Goal: Information Seeking & Learning: Learn about a topic

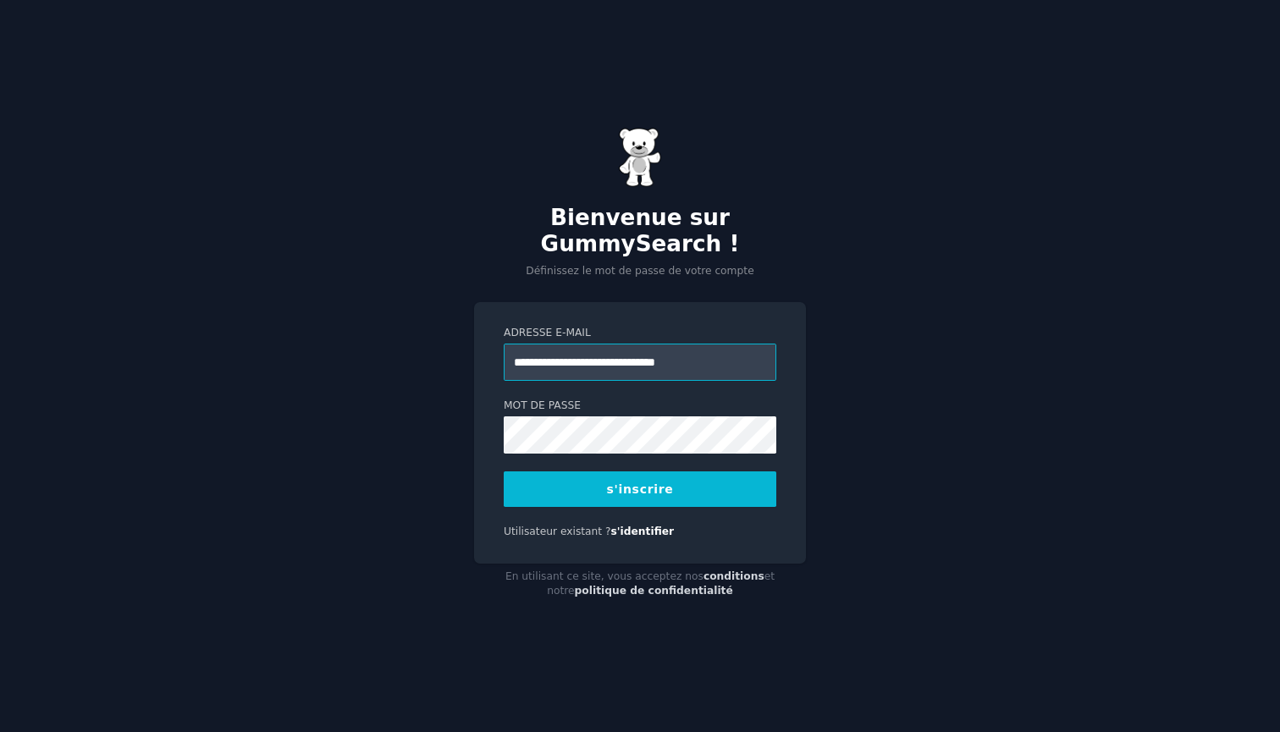
type input "**********"
click at [618, 486] on button "s'inscrire" at bounding box center [640, 489] width 272 height 36
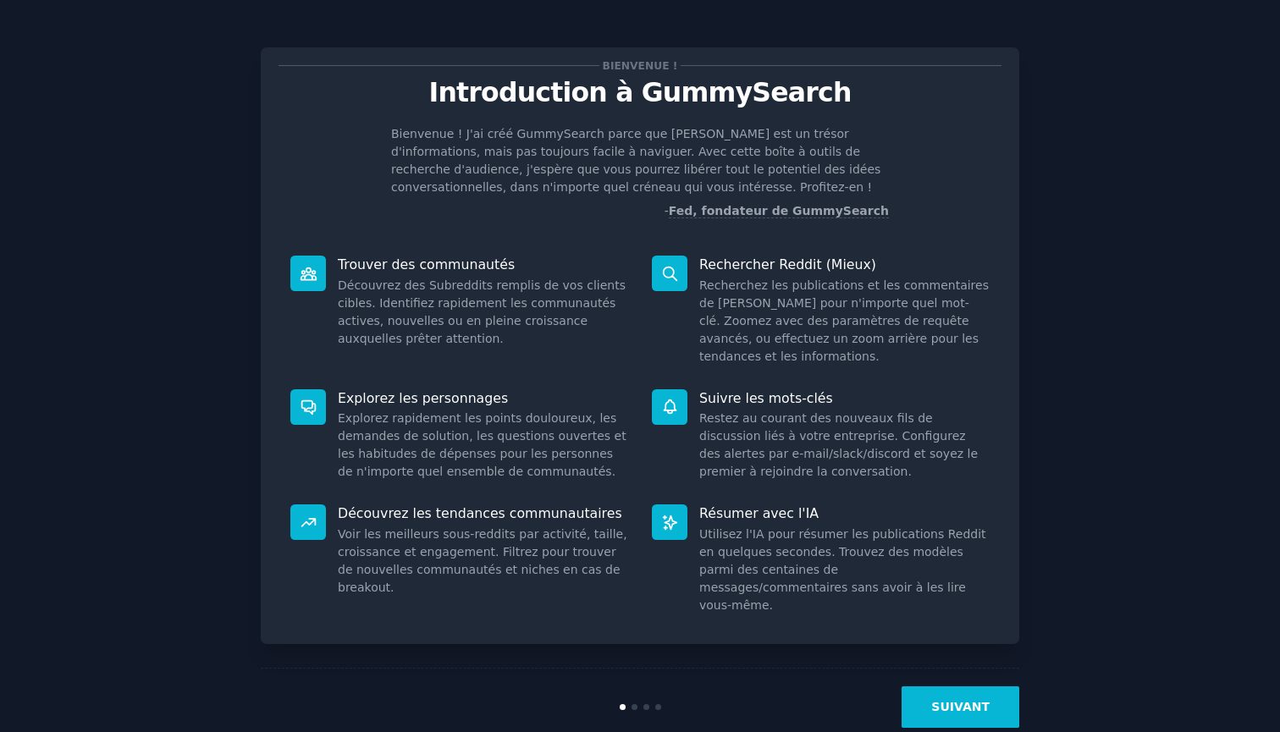
click at [941, 686] on button "SUIVANT" at bounding box center [960, 706] width 118 height 41
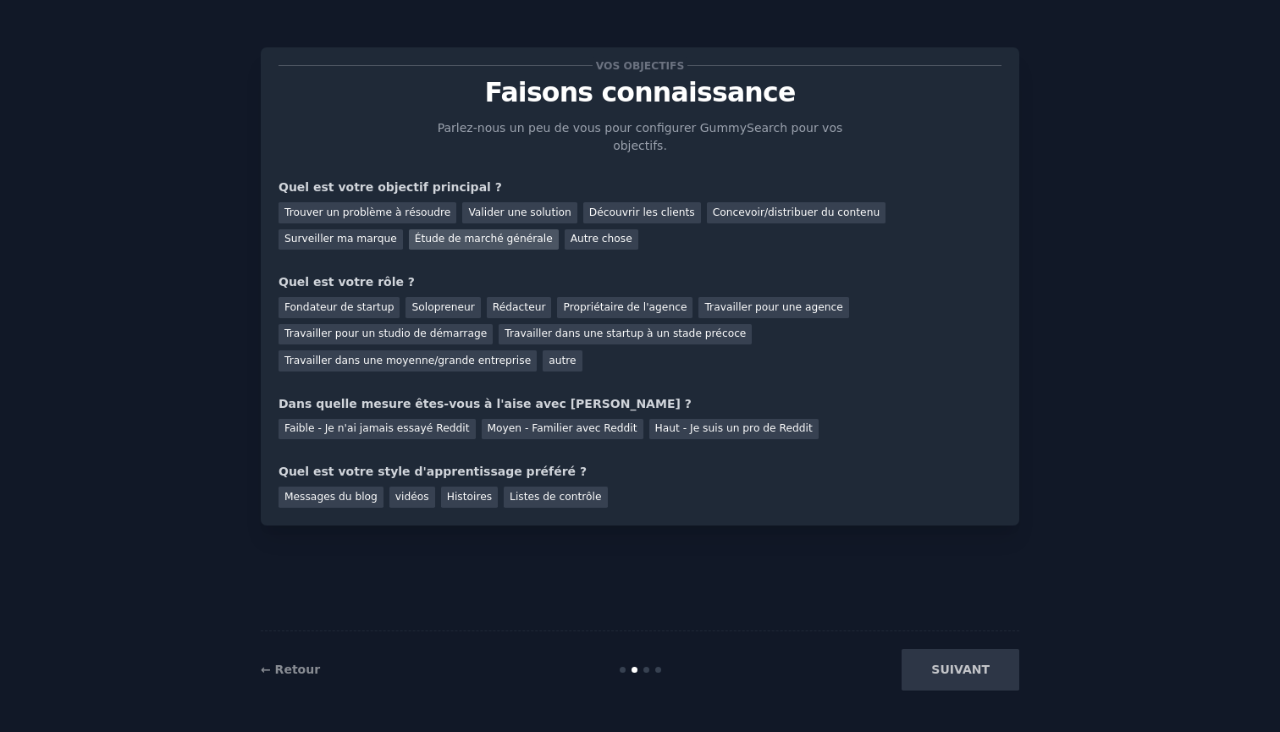
click at [409, 242] on div "Étude de marché générale" at bounding box center [484, 239] width 150 height 21
click at [417, 311] on div "Solopreneur" at bounding box center [442, 307] width 74 height 21
click at [441, 429] on div "Faible - Je n'ai jamais essayé Reddit" at bounding box center [376, 429] width 197 height 21
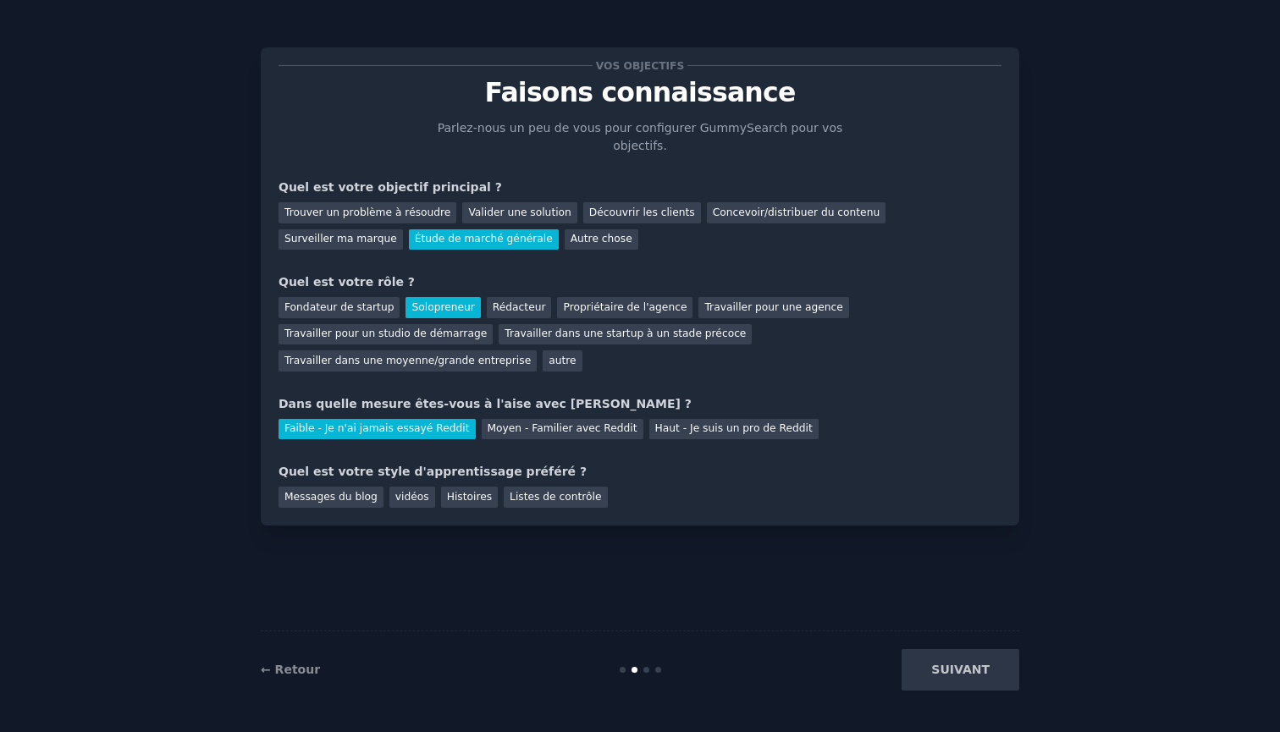
click at [957, 680] on div "SUIVANT" at bounding box center [892, 669] width 253 height 41
click at [409, 494] on div "vidéos" at bounding box center [412, 497] width 46 height 21
click at [979, 677] on button "SUIVANT" at bounding box center [960, 669] width 118 height 41
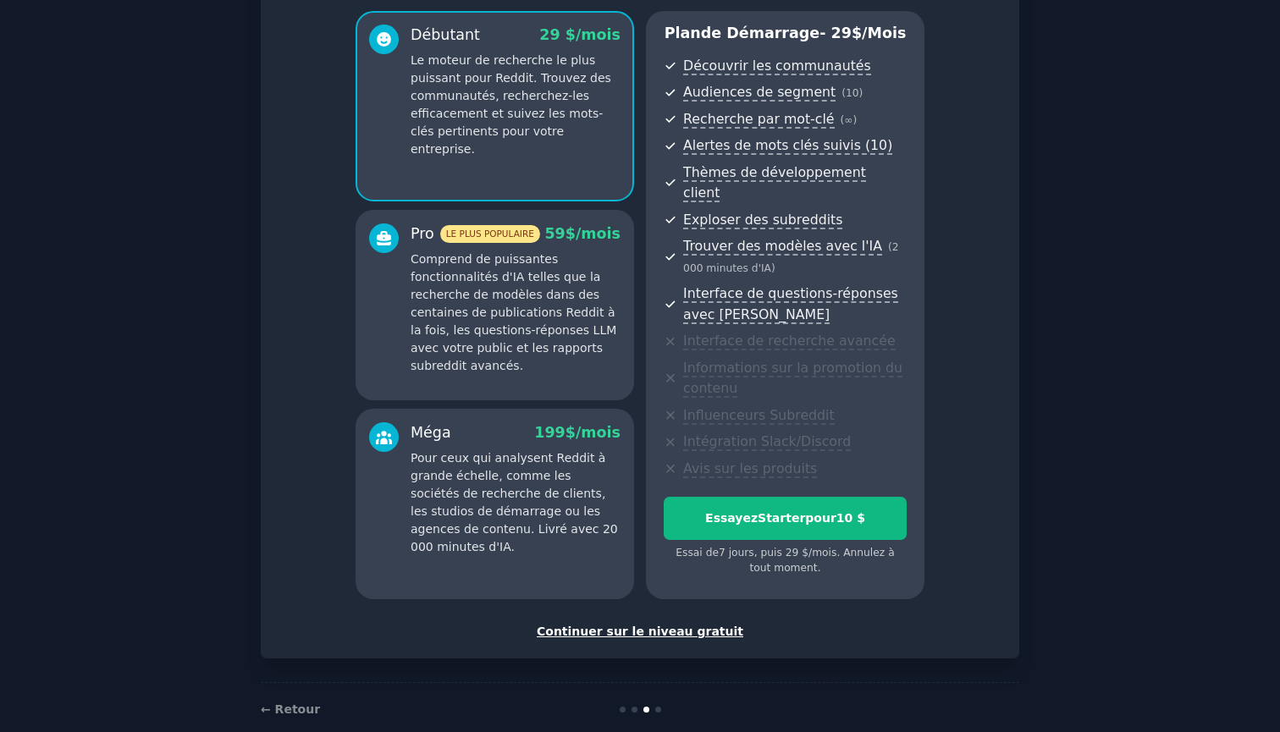
scroll to position [140, 0]
click at [605, 624] on div "Continuer sur le niveau gratuit" at bounding box center [639, 633] width 723 height 18
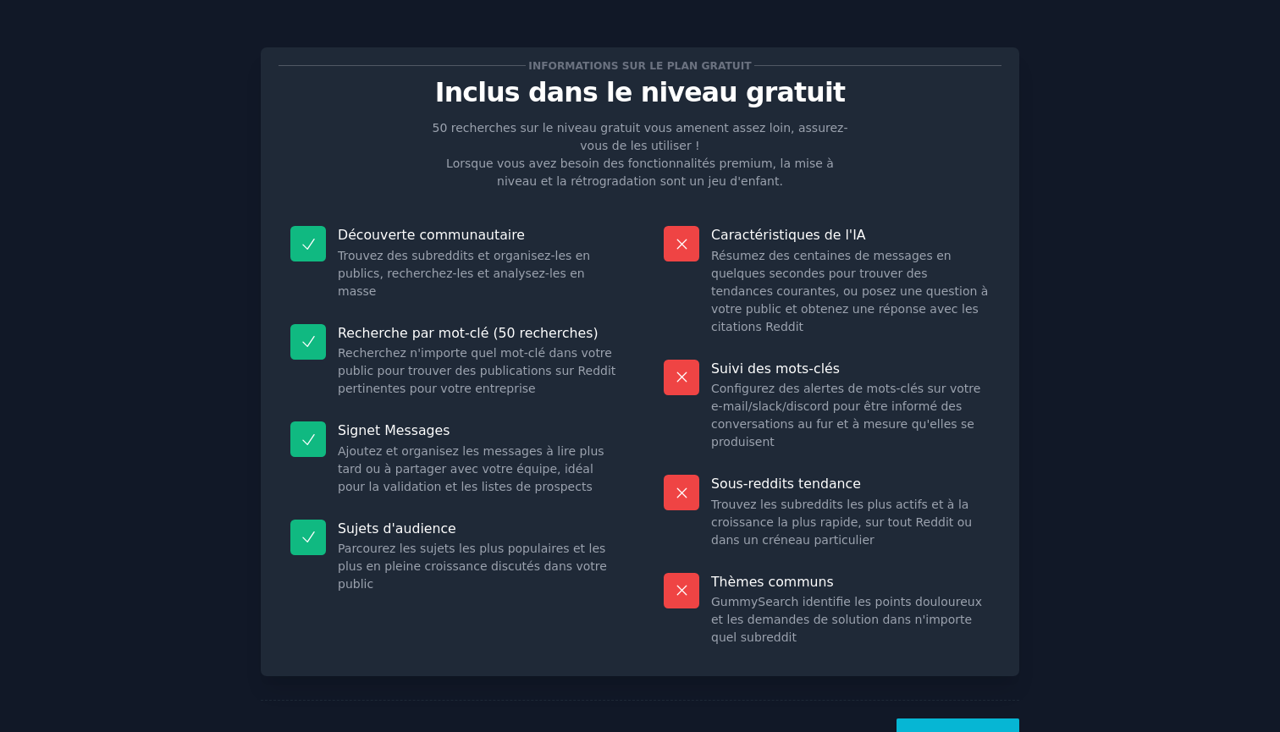
click at [941, 718] on button "Allons-y !" at bounding box center [957, 738] width 123 height 41
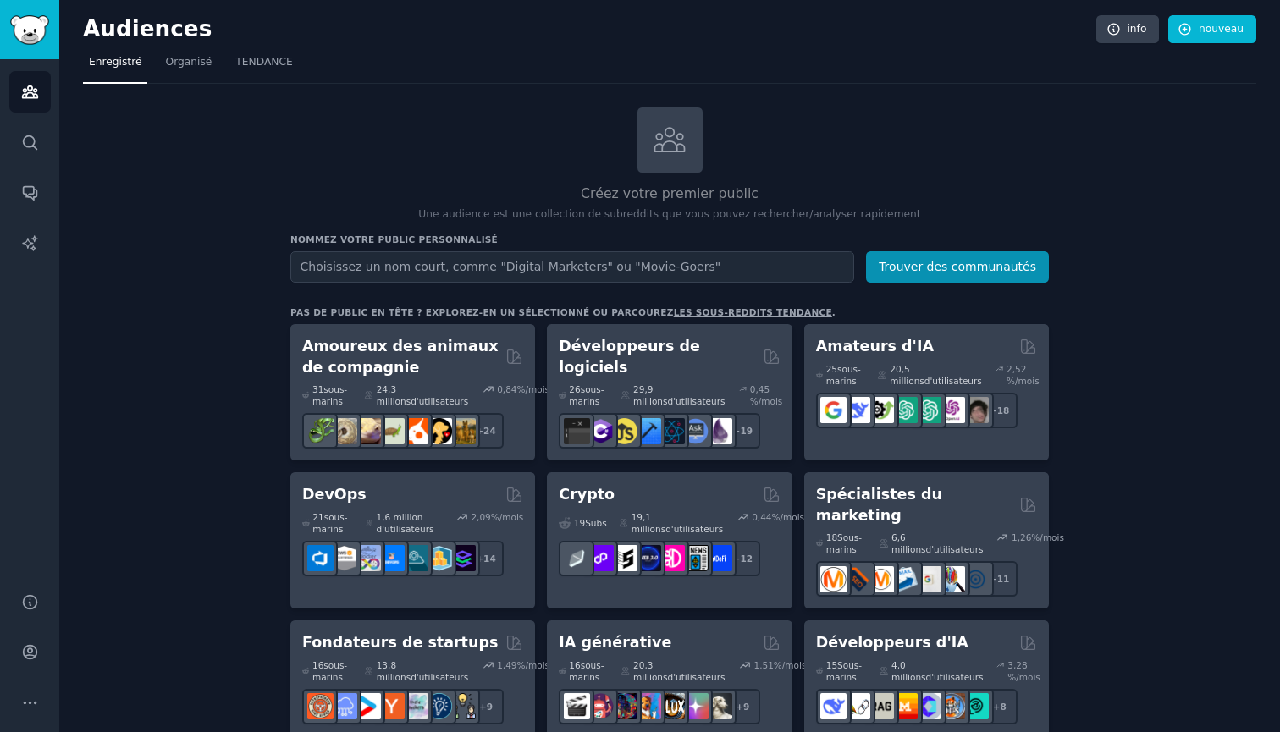
click at [773, 272] on input "text" at bounding box center [572, 266] width 564 height 31
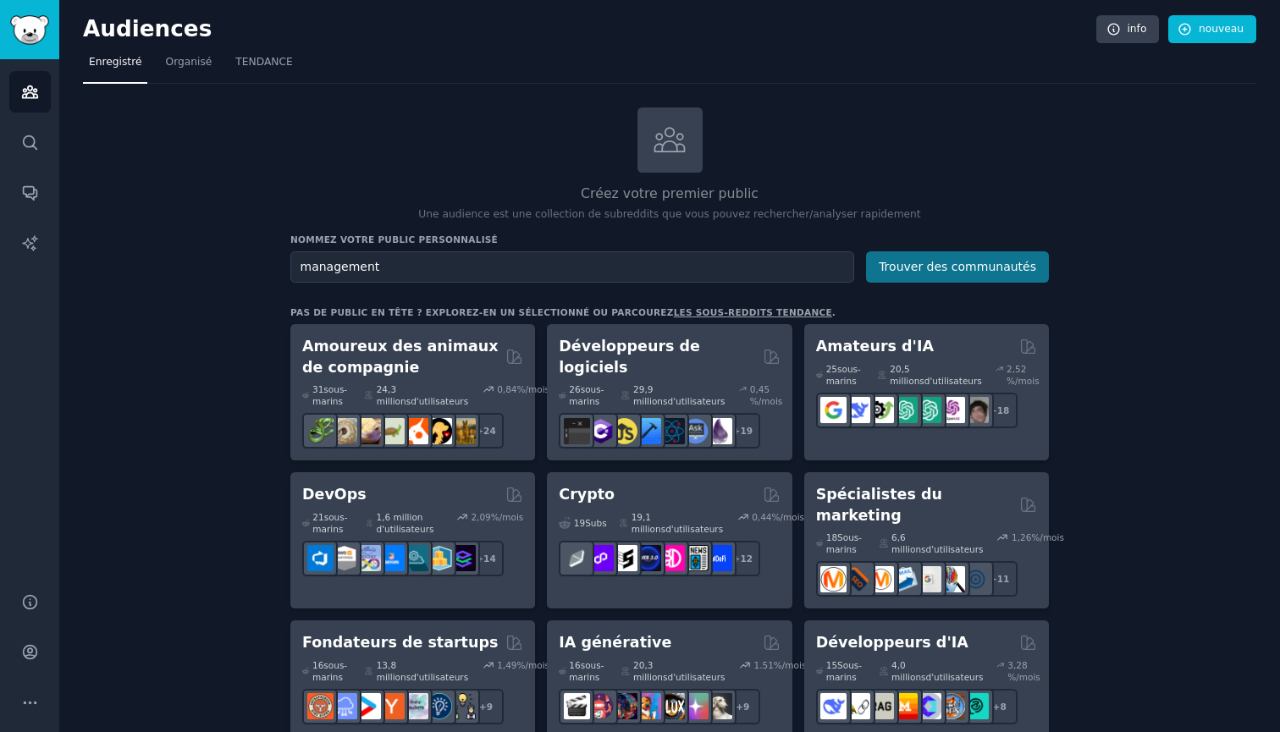
type input "management"
click at [951, 267] on button "Trouver des communautés" at bounding box center [957, 266] width 183 height 31
click at [912, 266] on button "Trouver des communautés" at bounding box center [957, 266] width 183 height 31
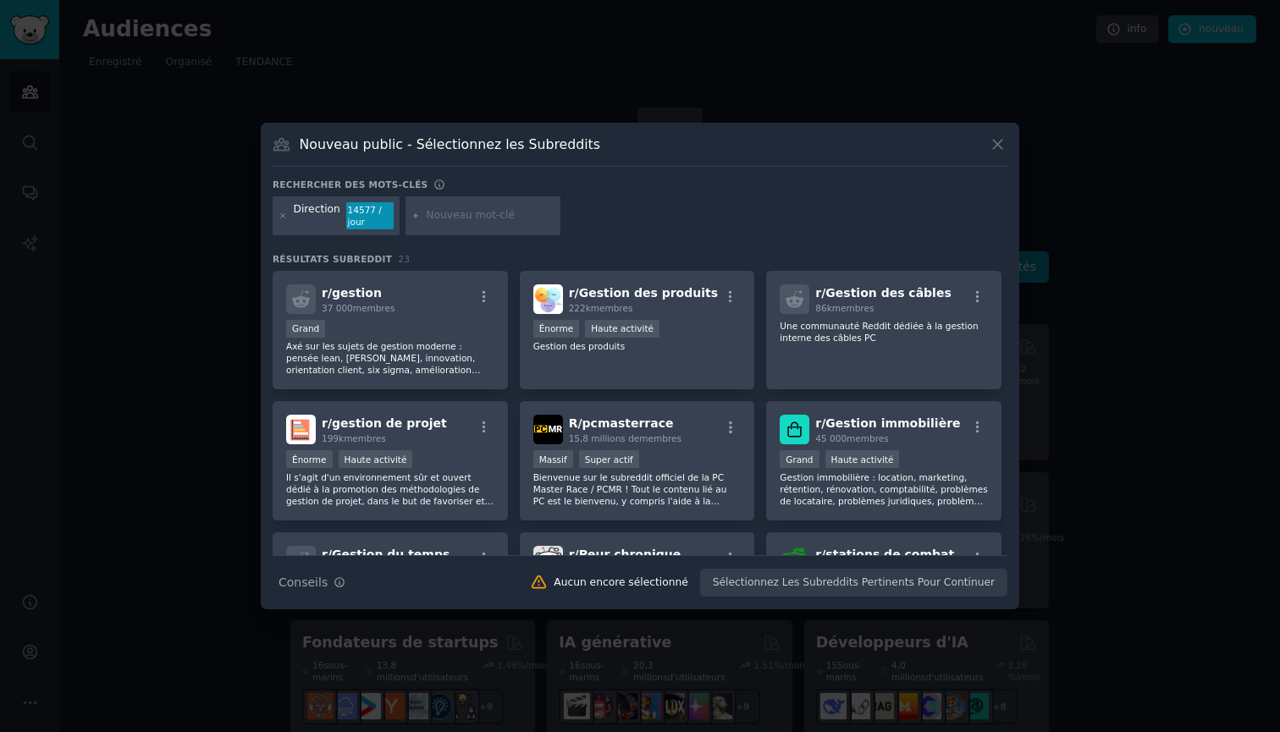
click at [446, 217] on input "text" at bounding box center [490, 215] width 129 height 15
click at [485, 217] on input "text" at bounding box center [490, 215] width 129 height 15
type input "turn-over"
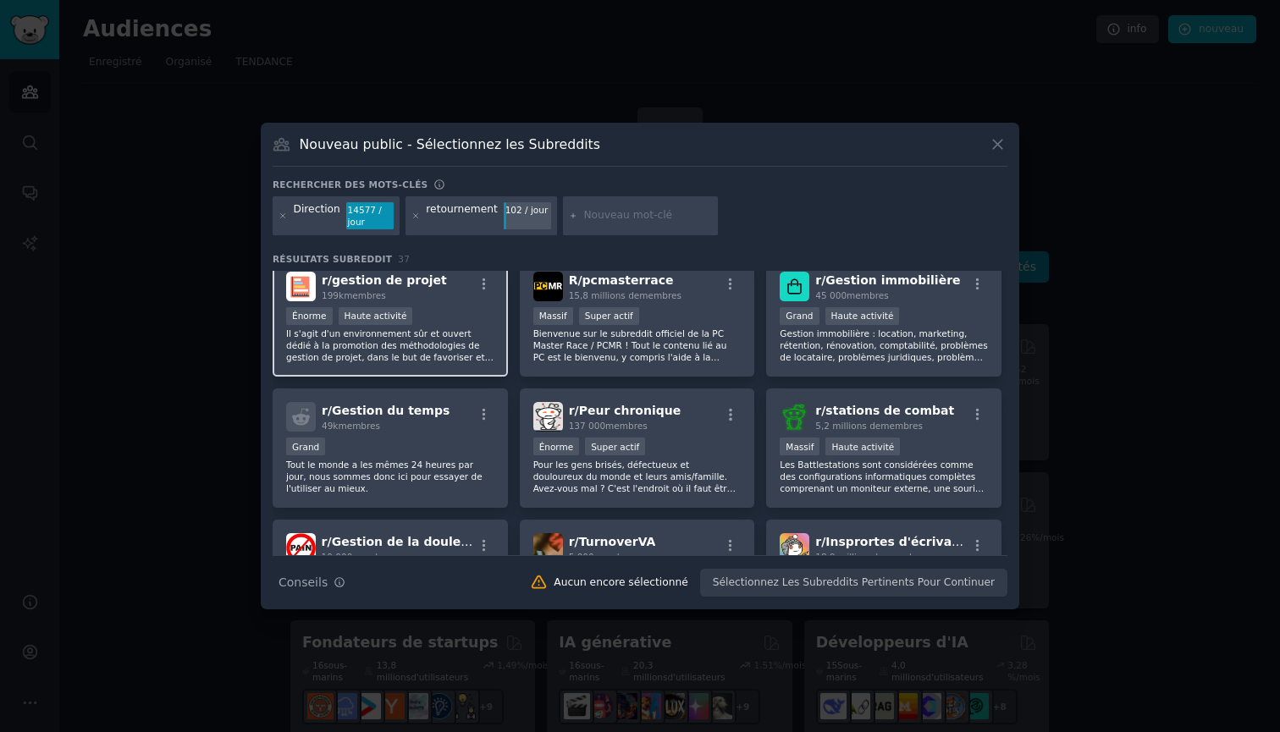
scroll to position [278, 0]
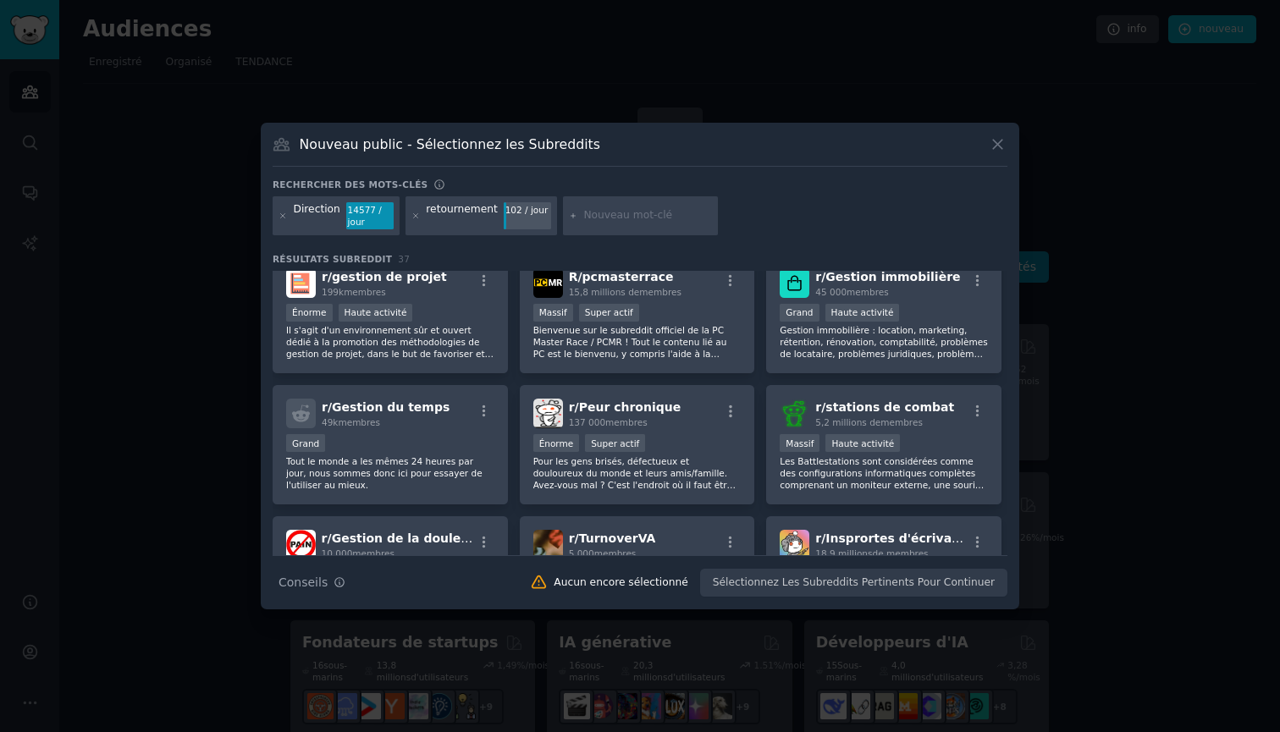
click at [414, 223] on div at bounding box center [415, 215] width 9 height 27
click at [414, 219] on icon at bounding box center [415, 216] width 9 height 9
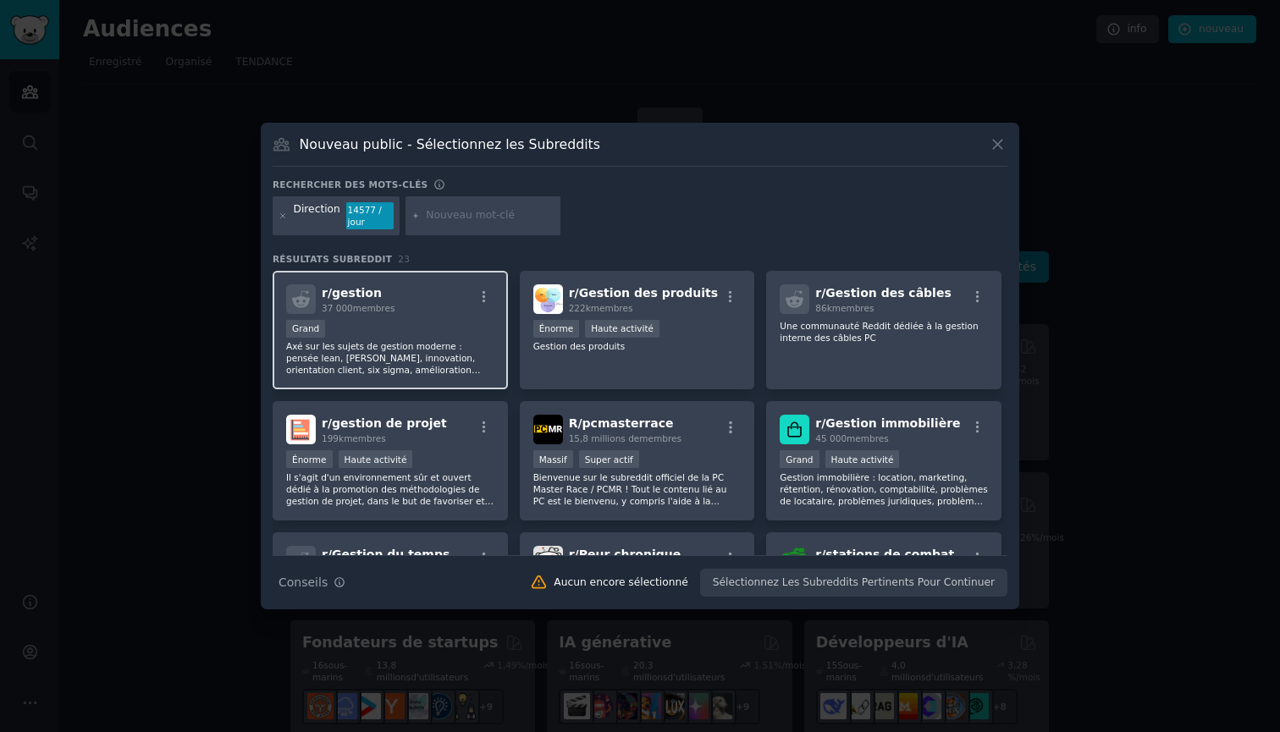
click at [377, 346] on p "Axé sur les sujets de gestion moderne : pensée lean, [PERSON_NAME], innovation,…" at bounding box center [390, 358] width 208 height 36
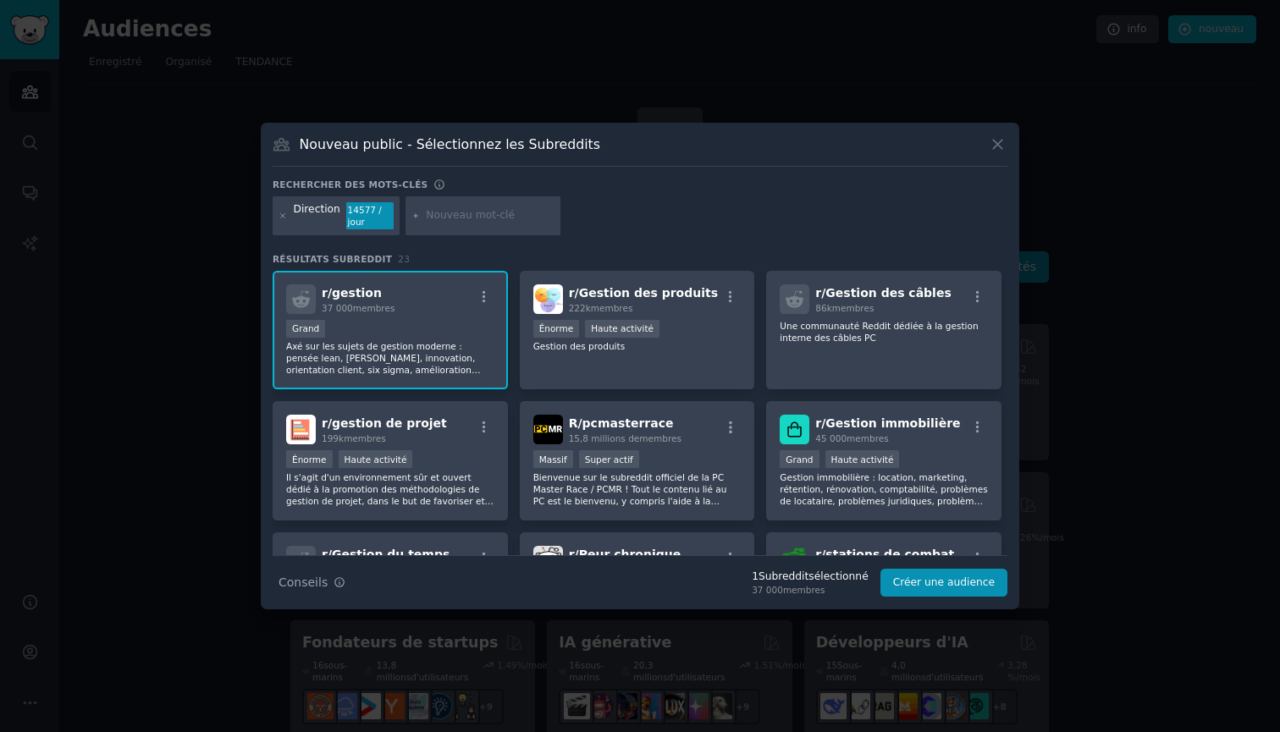
click at [460, 211] on input "text" at bounding box center [490, 215] width 129 height 15
click at [478, 299] on icon "button" at bounding box center [483, 296] width 15 height 15
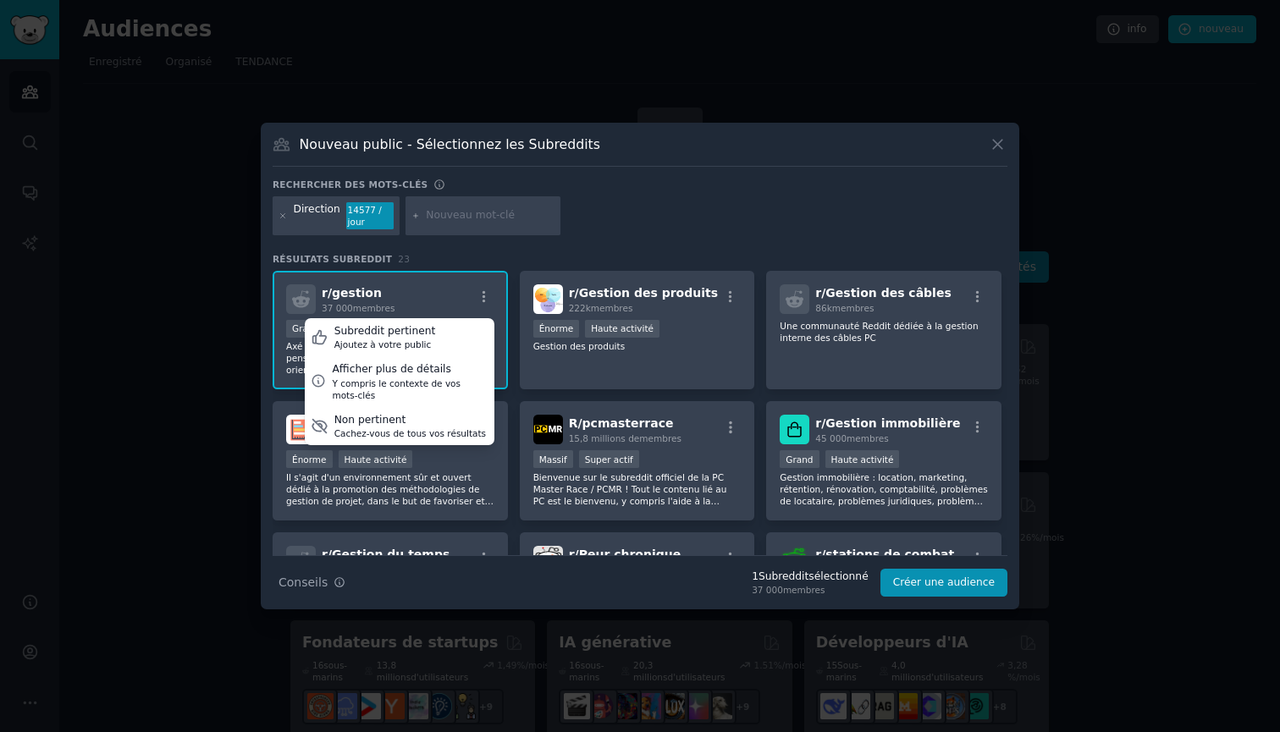
click at [436, 294] on div "r/ gestion 37 000 membres Subreddit pertinent Ajoutez à votre public Afficher p…" at bounding box center [390, 299] width 208 height 30
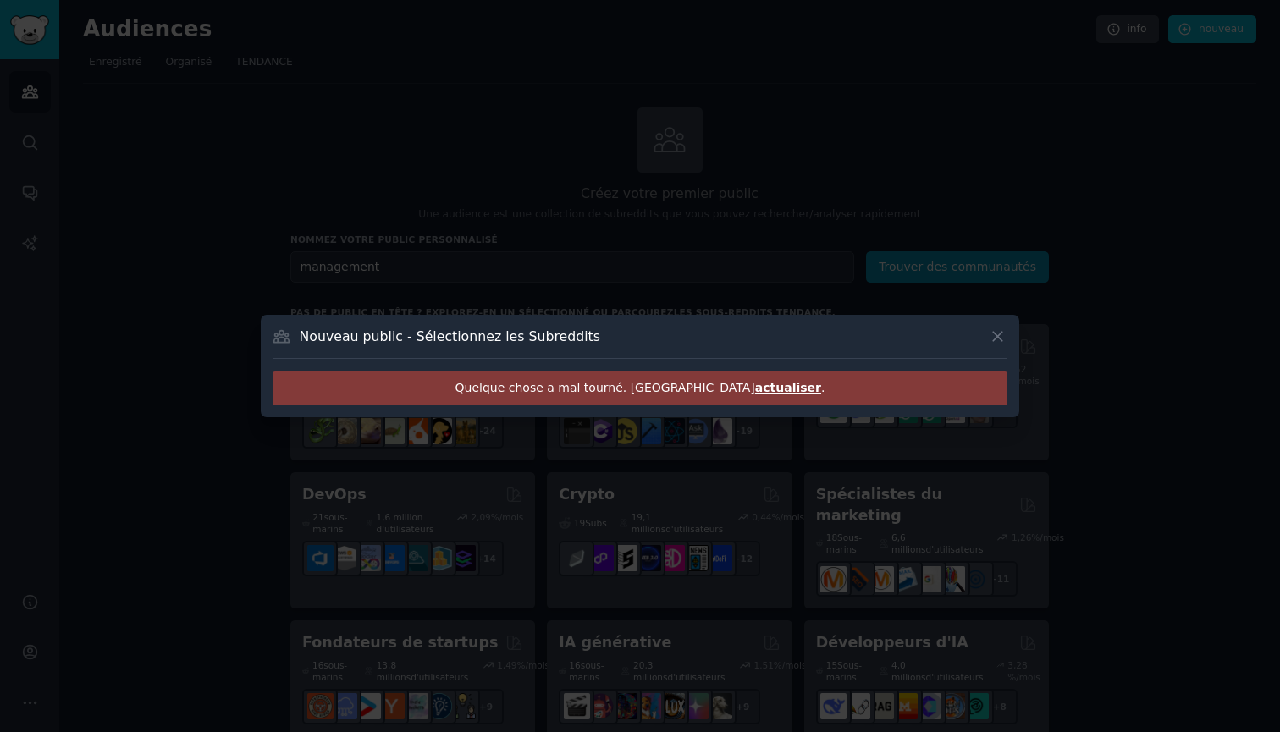
click at [755, 392] on span "actualiser" at bounding box center [788, 388] width 66 height 14
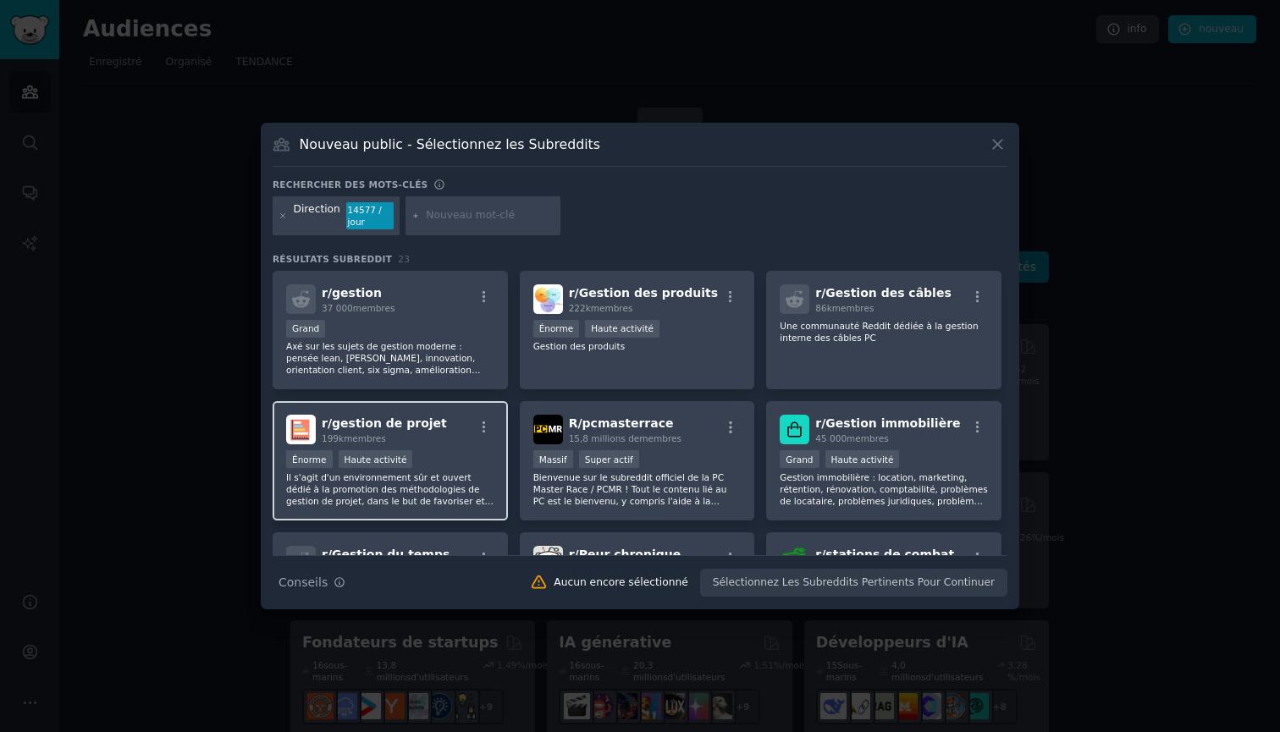
click at [429, 487] on p "Il s'agit d'un environnement sûr et ouvert dédié à la promotion des méthodologi…" at bounding box center [390, 489] width 208 height 36
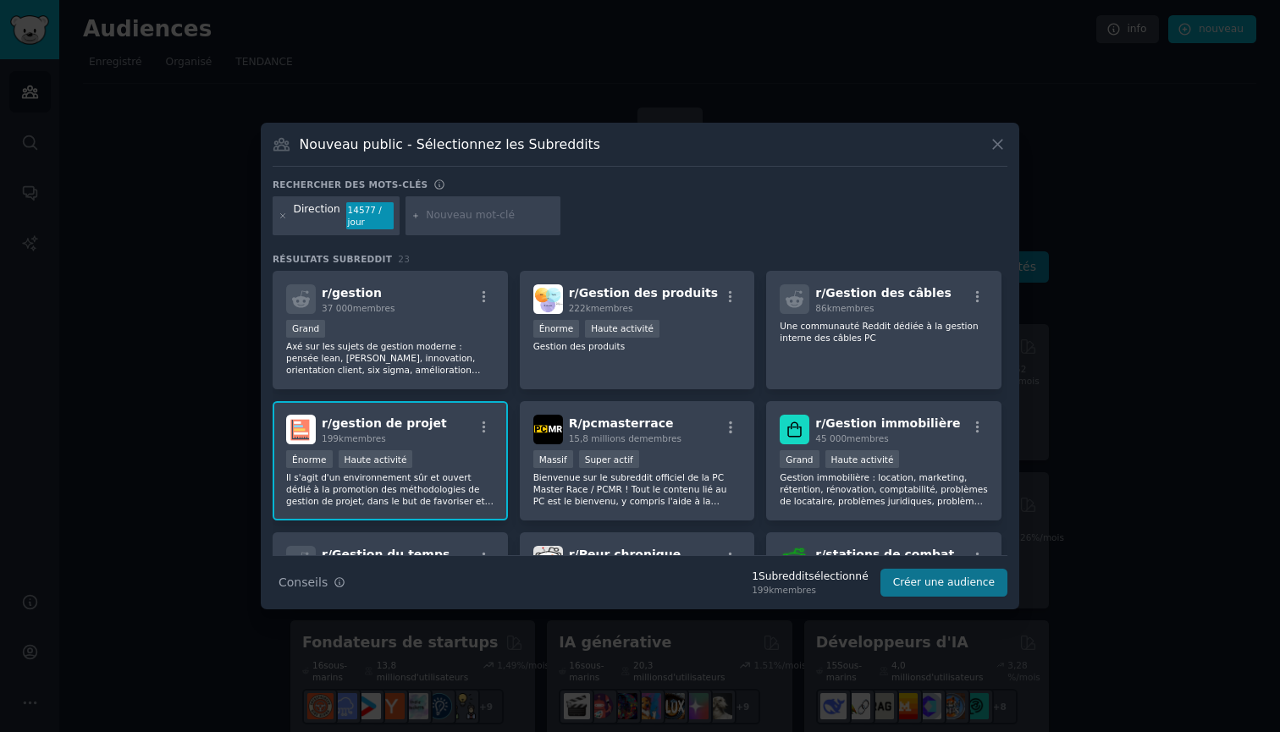
click at [961, 575] on button "Créer une audience" at bounding box center [943, 583] width 127 height 29
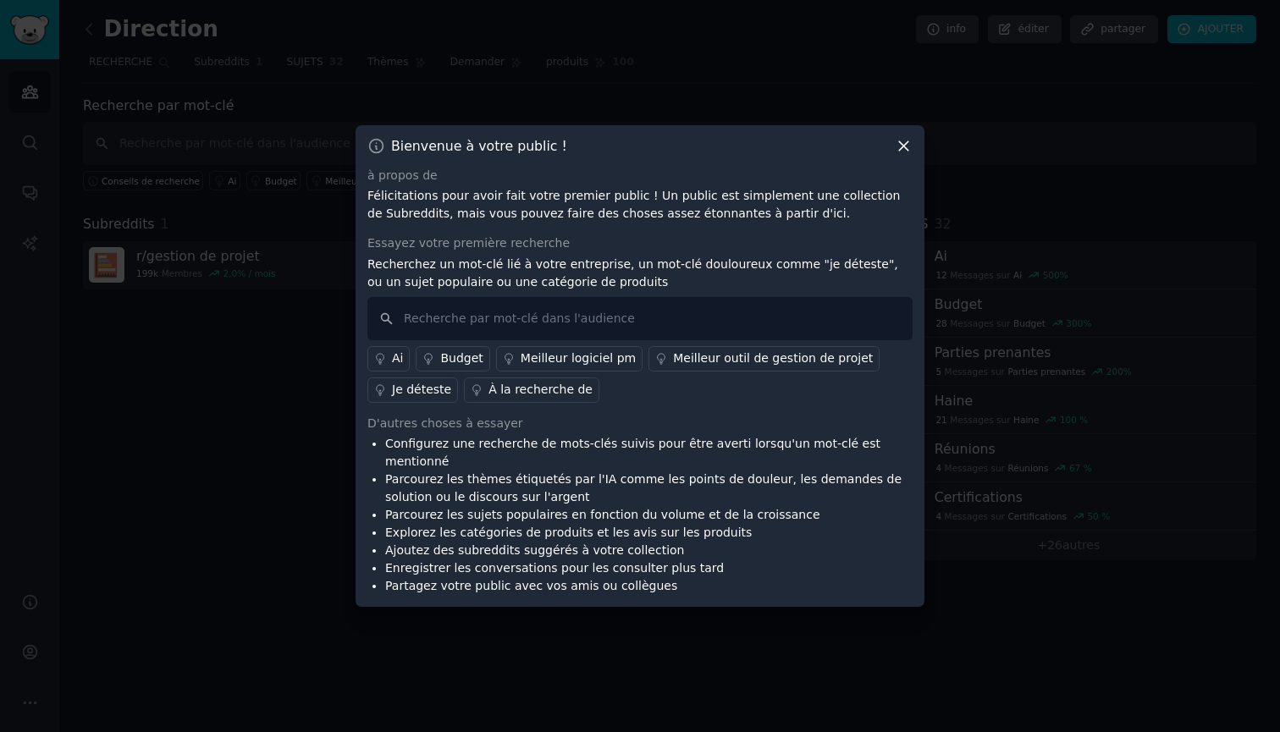
click at [905, 151] on icon at bounding box center [903, 145] width 9 height 9
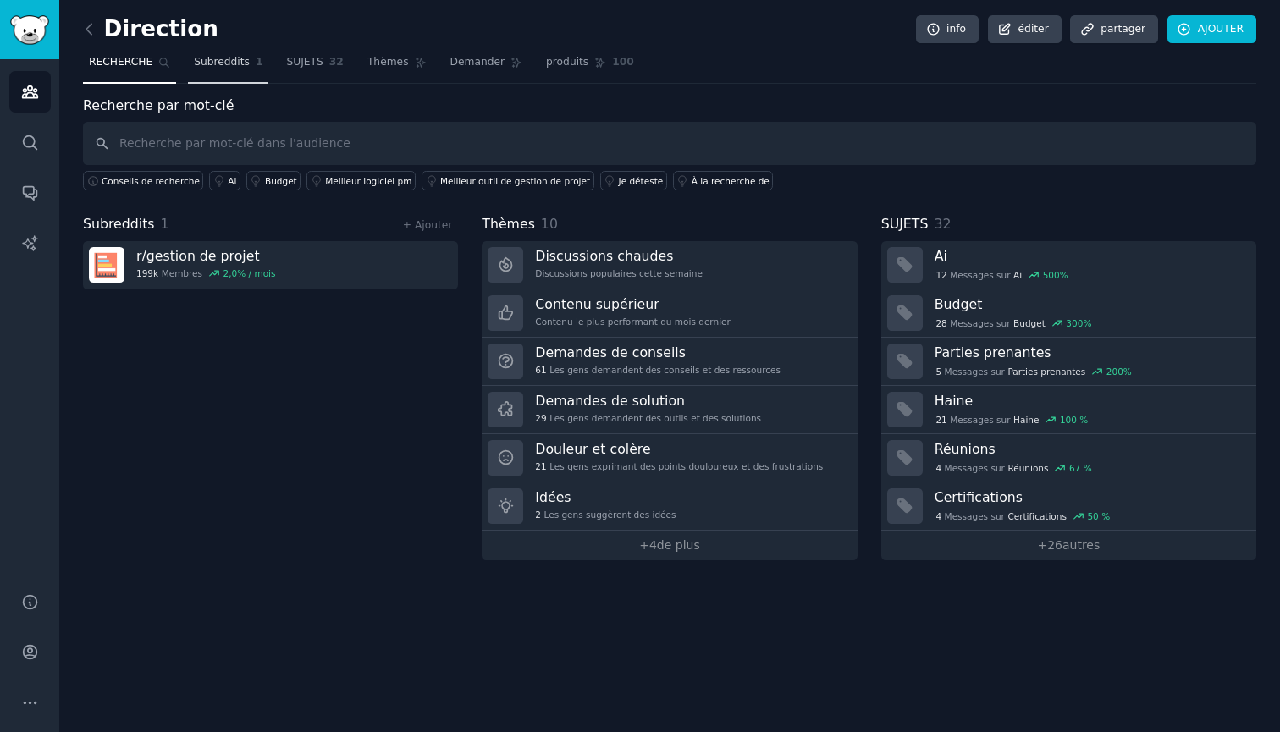
click at [237, 60] on span "Subreddits" at bounding box center [222, 62] width 56 height 15
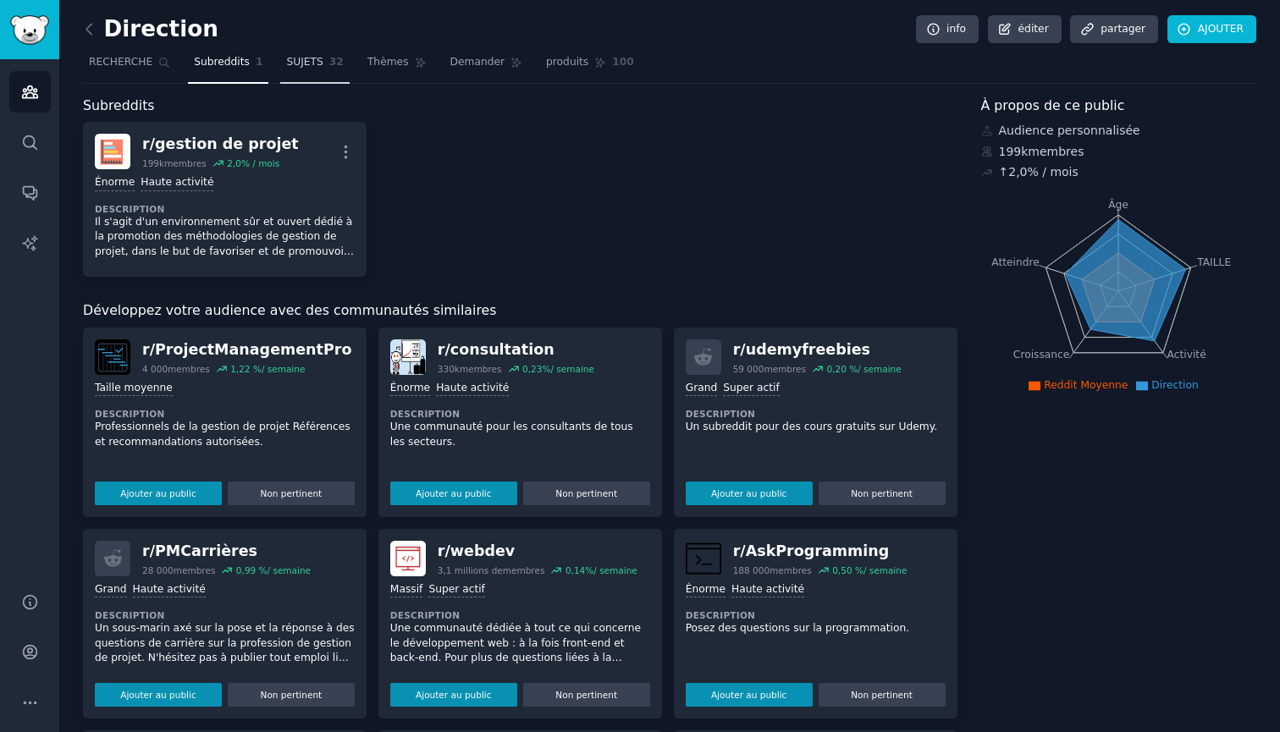
click at [313, 61] on span "SUJETS" at bounding box center [304, 62] width 36 height 15
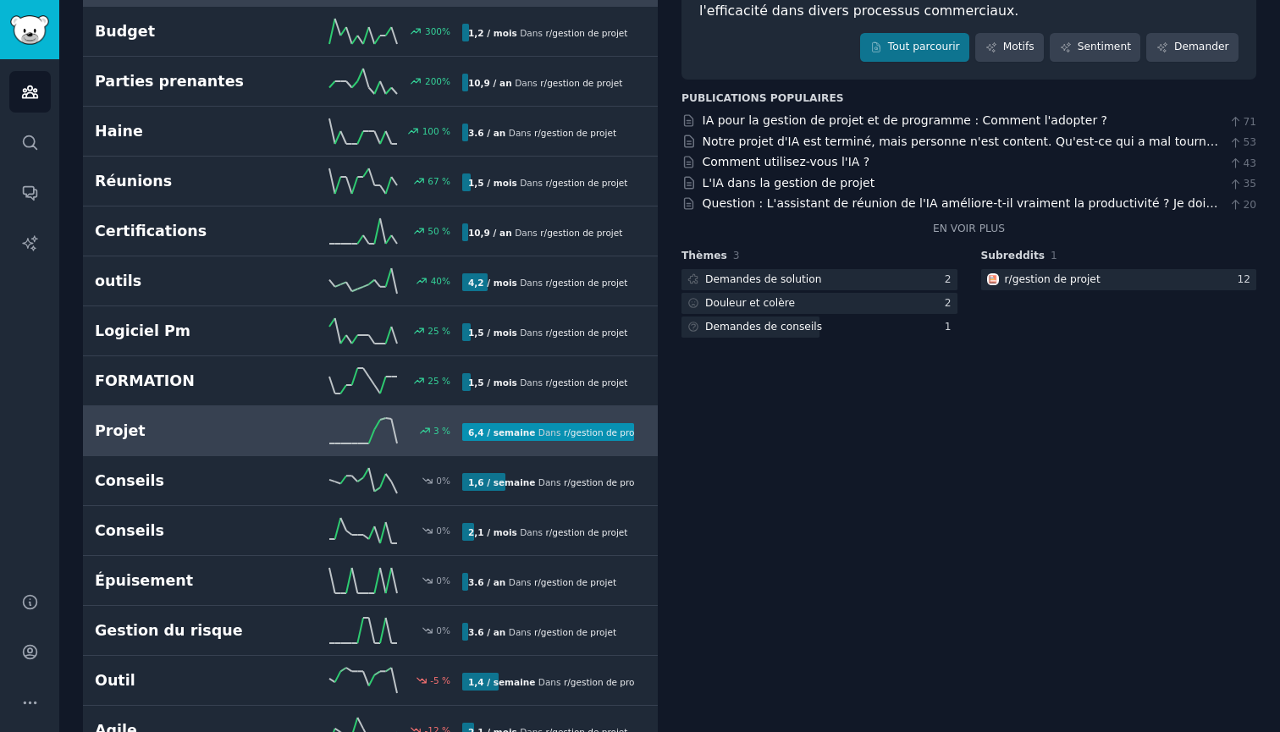
scroll to position [222, 0]
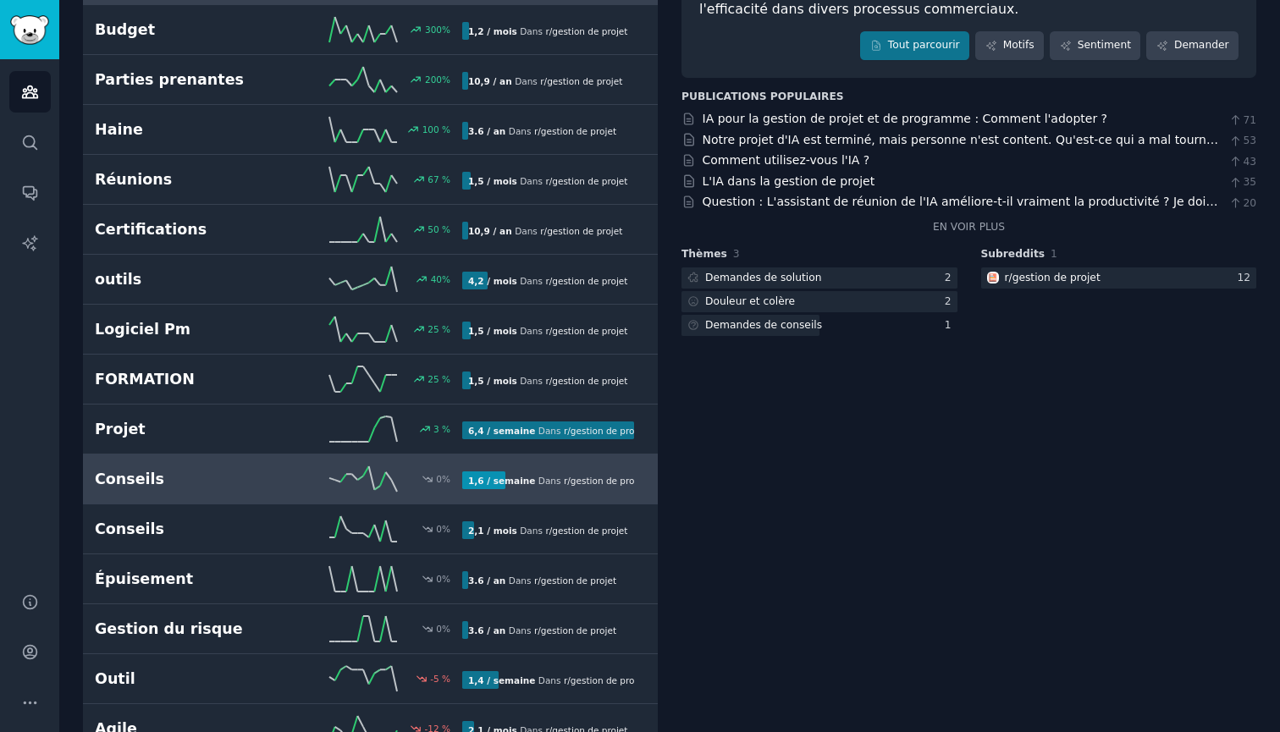
click at [123, 479] on h2 "Conseils" at bounding box center [187, 479] width 184 height 21
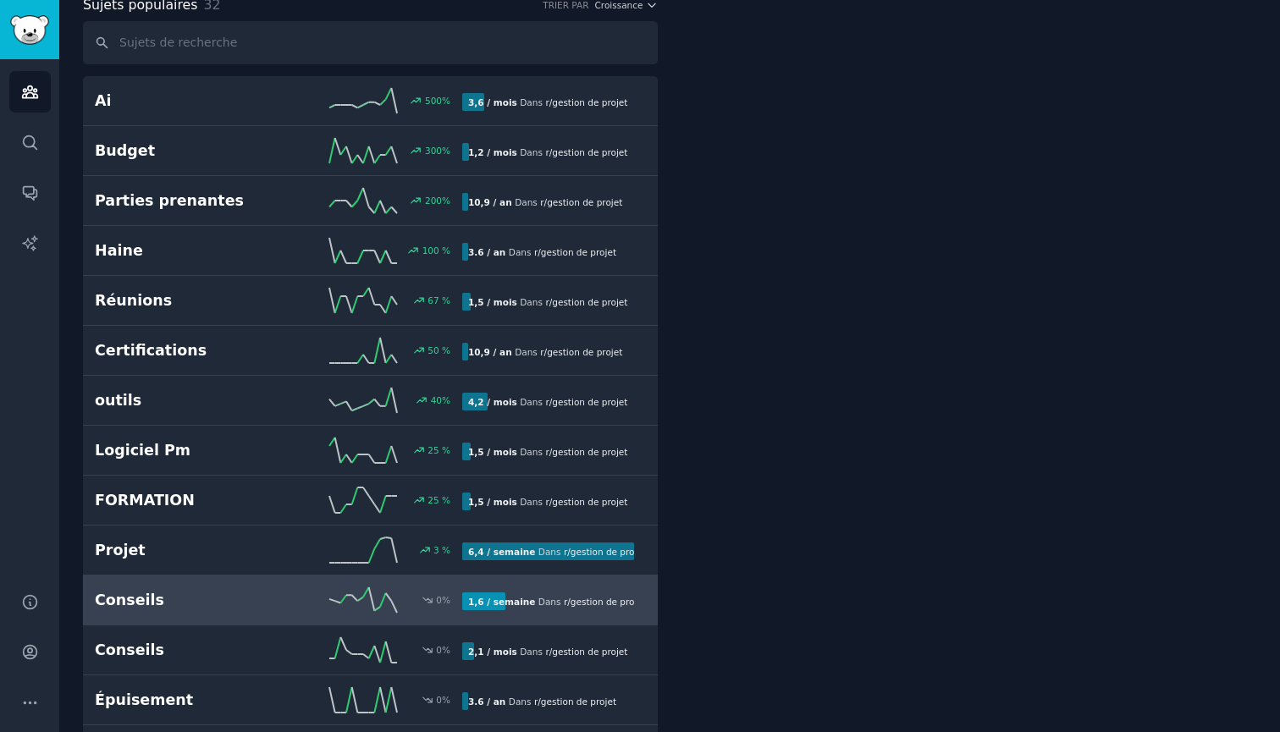
scroll to position [95, 0]
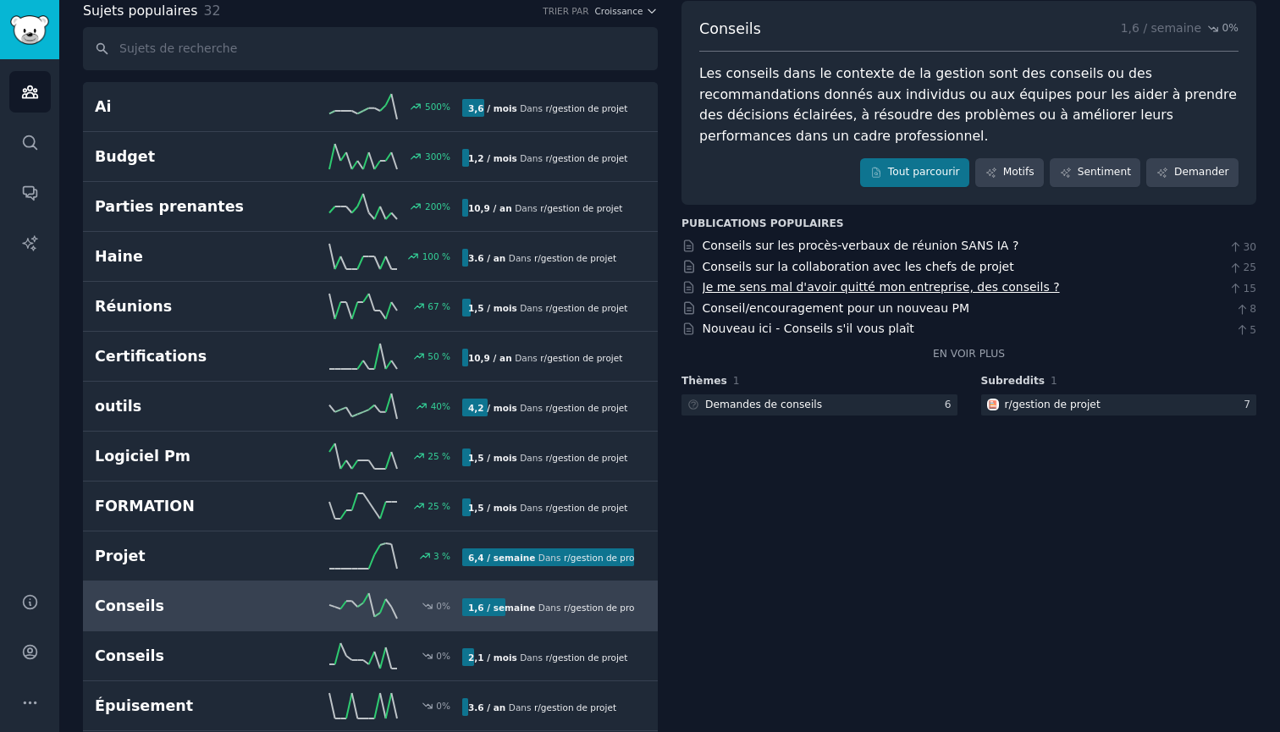
click at [829, 280] on link "Je me sens mal d'avoir quitté mon entreprise, des conseils ?" at bounding box center [880, 287] width 357 height 14
click at [858, 301] on link "Conseil/encouragement pour un nouveau PM" at bounding box center [835, 308] width 267 height 14
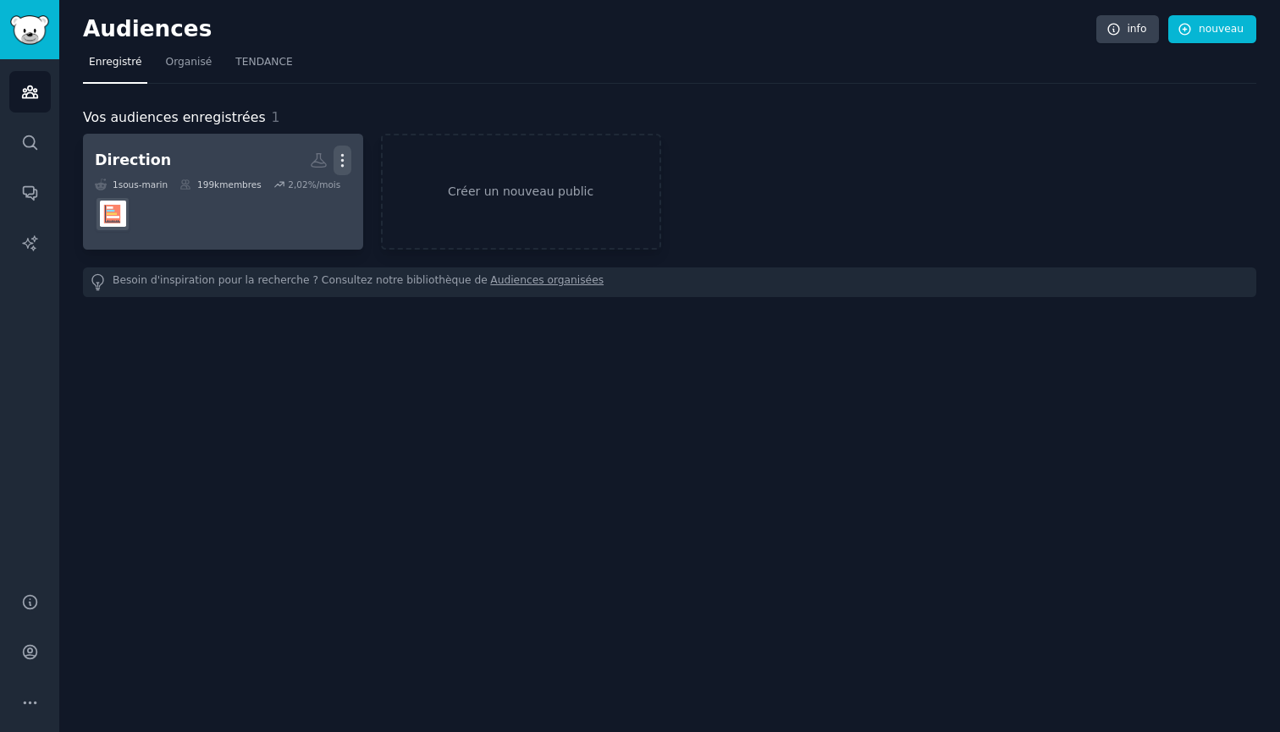
click at [340, 169] on button "PLUS" at bounding box center [342, 161] width 18 height 30
click at [281, 197] on p "Supprimer" at bounding box center [257, 196] width 62 height 18
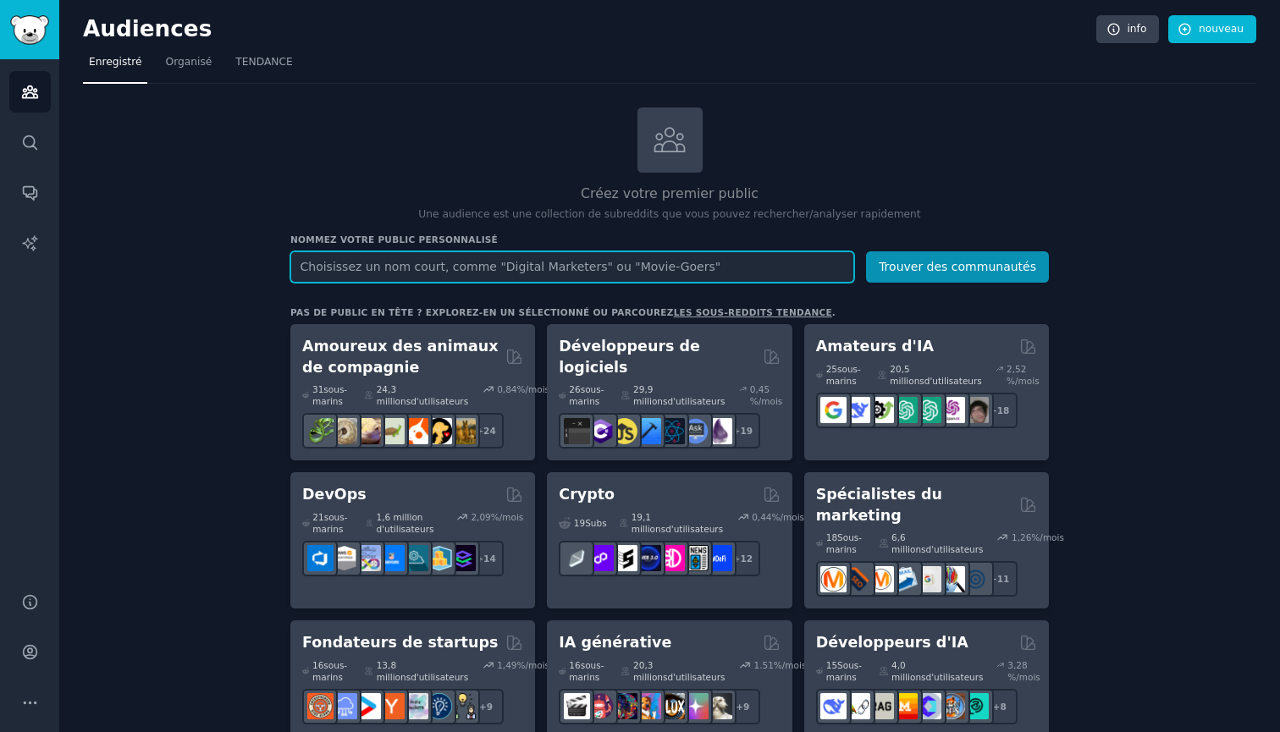
click at [729, 253] on input "text" at bounding box center [572, 266] width 564 height 31
type input "conflit avec employé"
click at [959, 265] on button "Trouver des communautés" at bounding box center [957, 266] width 183 height 31
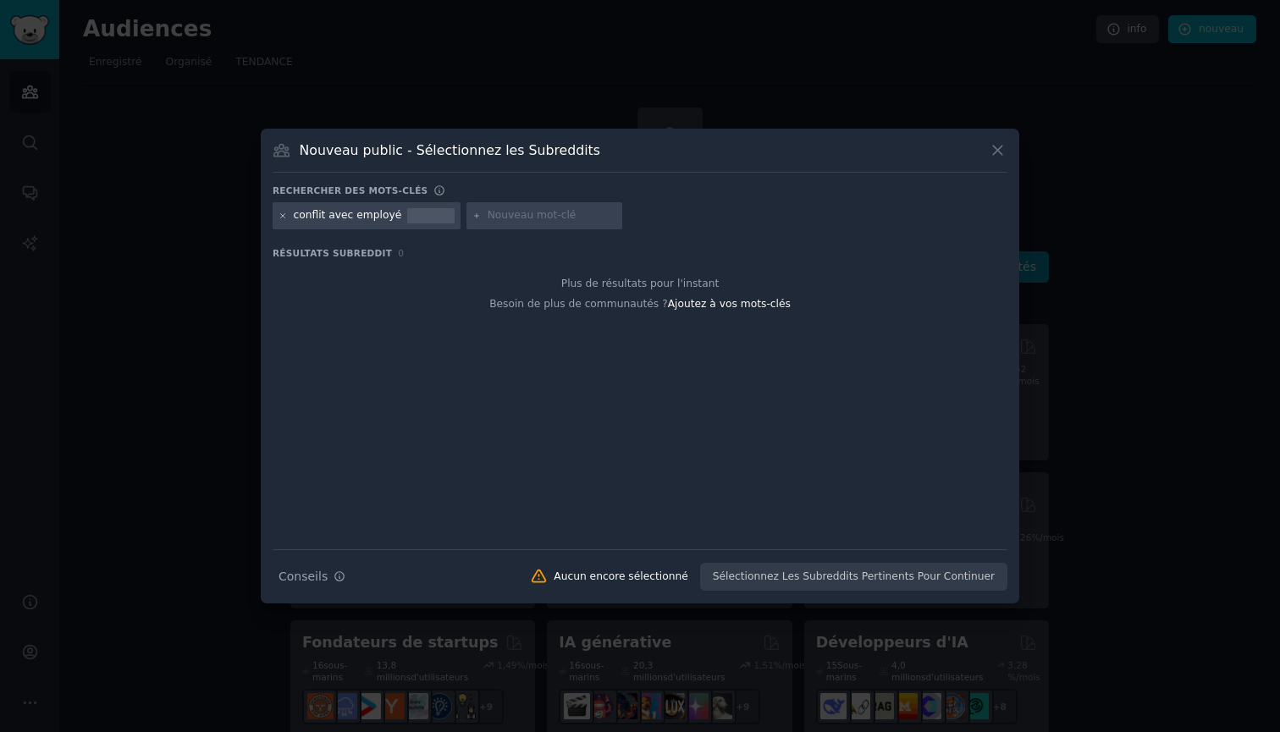
click at [280, 217] on icon at bounding box center [282, 216] width 9 height 9
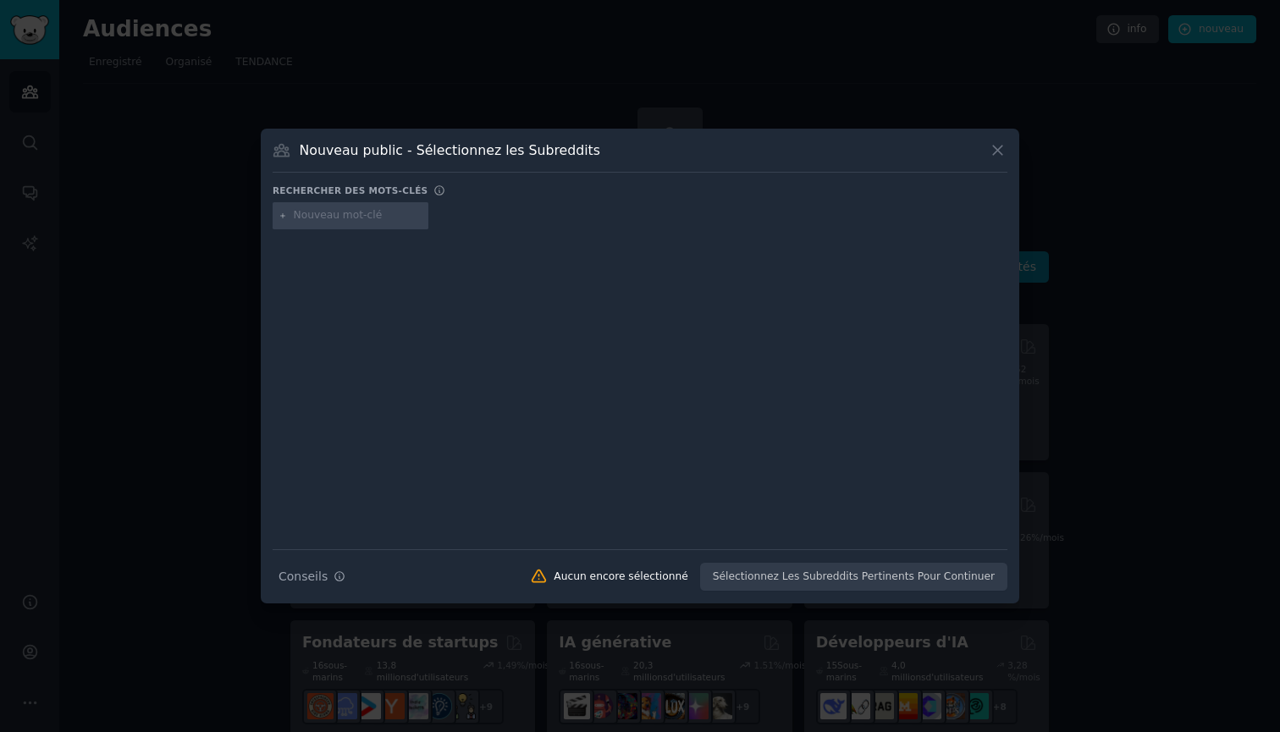
click at [405, 212] on input "text" at bounding box center [358, 215] width 129 height 15
type input "gérer un conflit salarié"
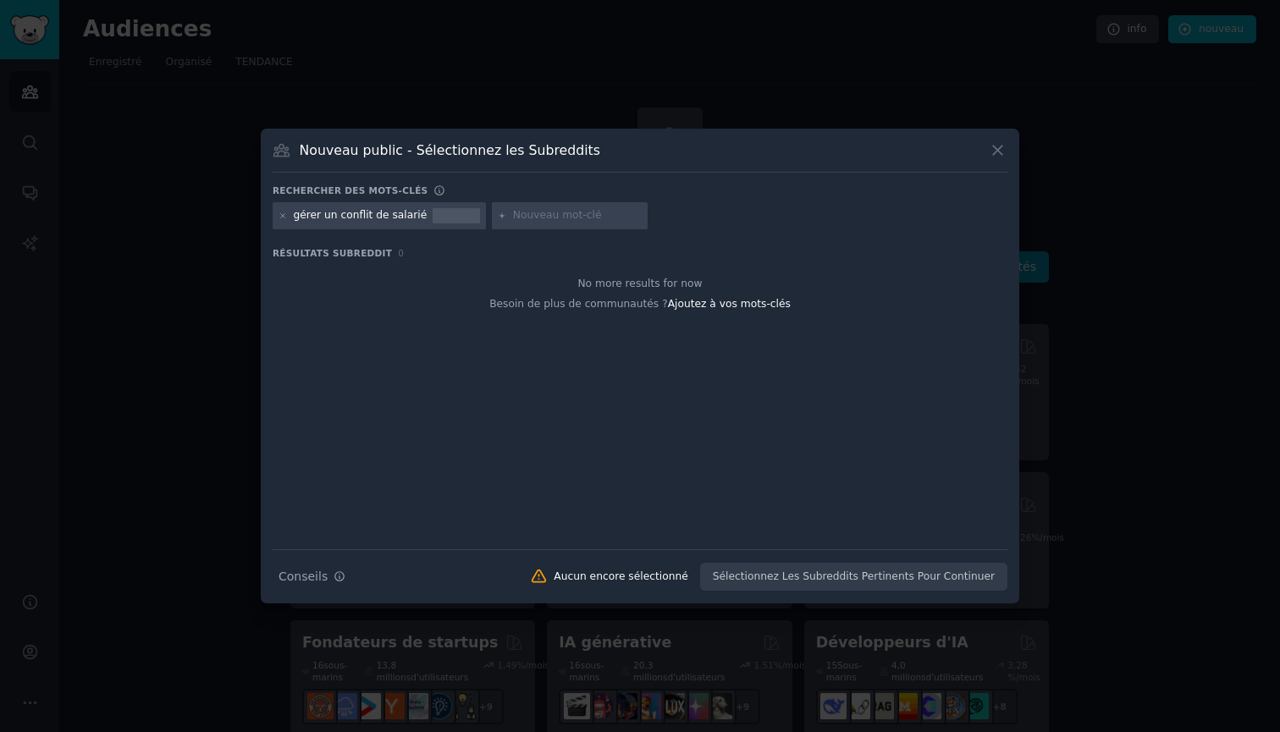
click at [283, 221] on div at bounding box center [282, 215] width 9 height 15
click at [283, 217] on icon at bounding box center [283, 215] width 4 height 4
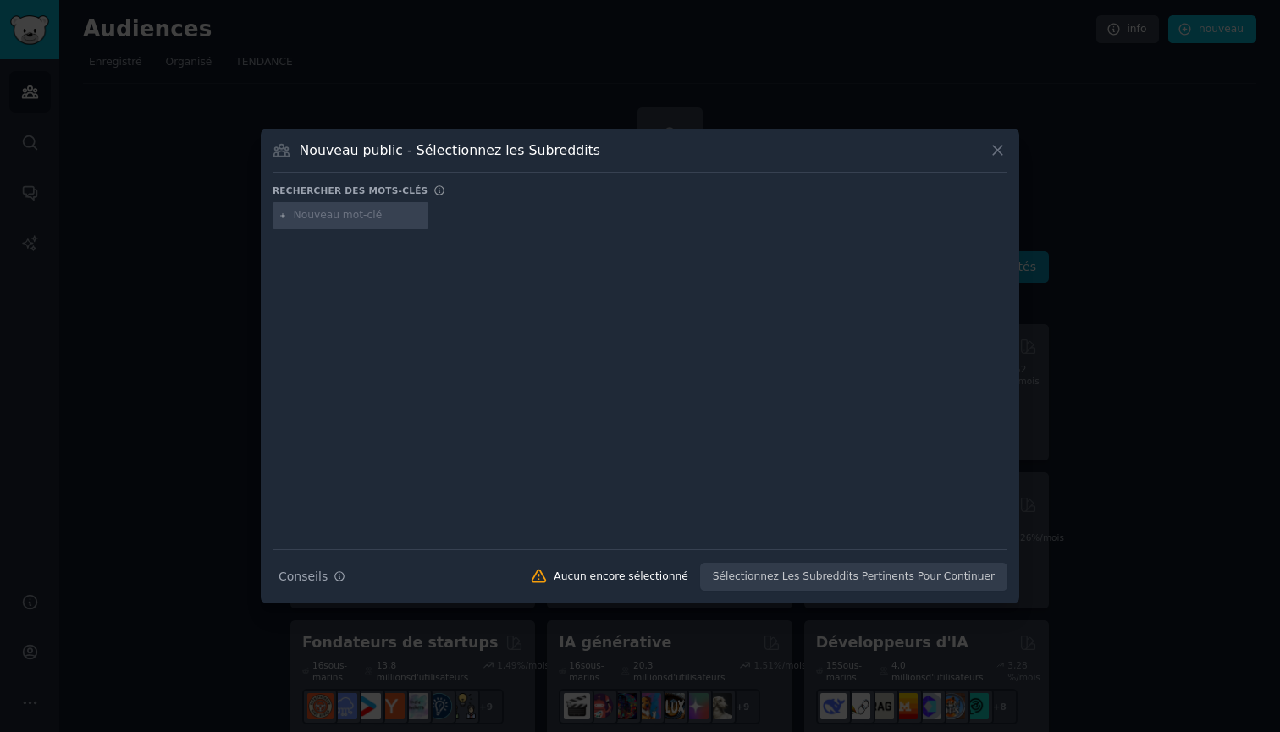
click at [296, 217] on input "text" at bounding box center [358, 215] width 129 height 15
type input "burn out patron"
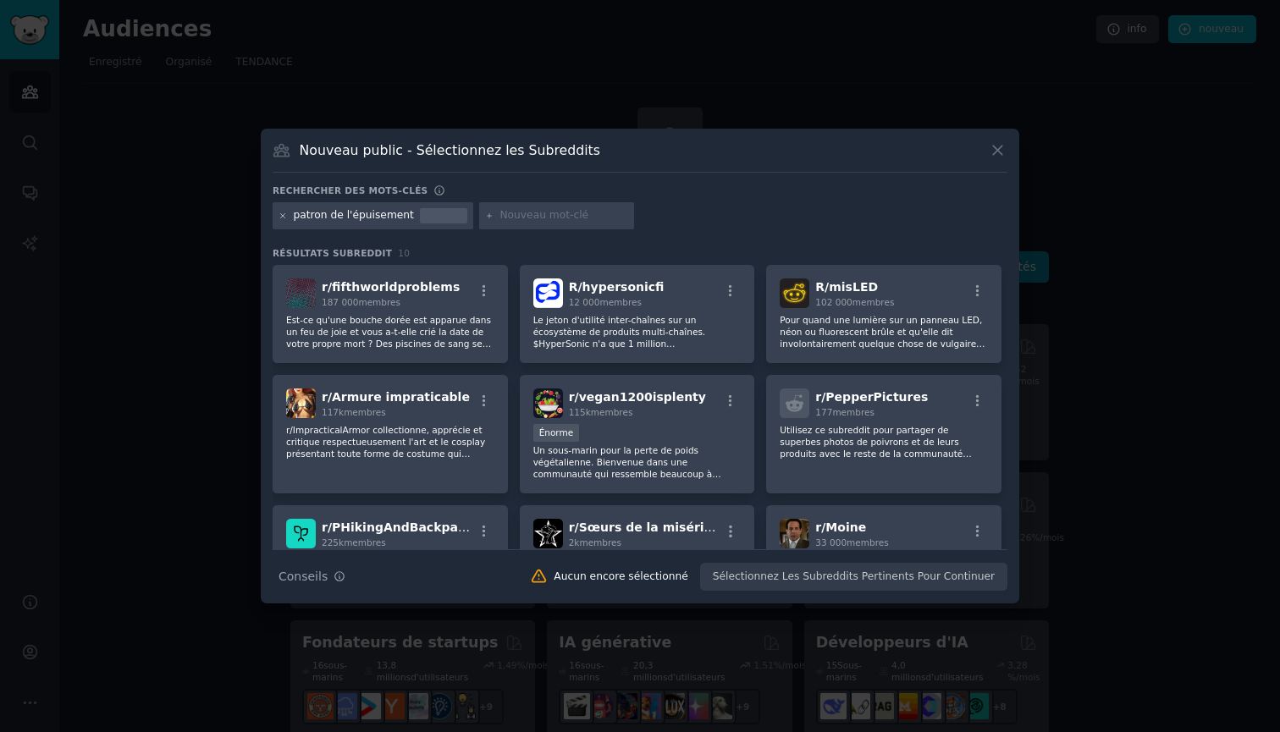
click at [283, 217] on icon at bounding box center [282, 216] width 9 height 9
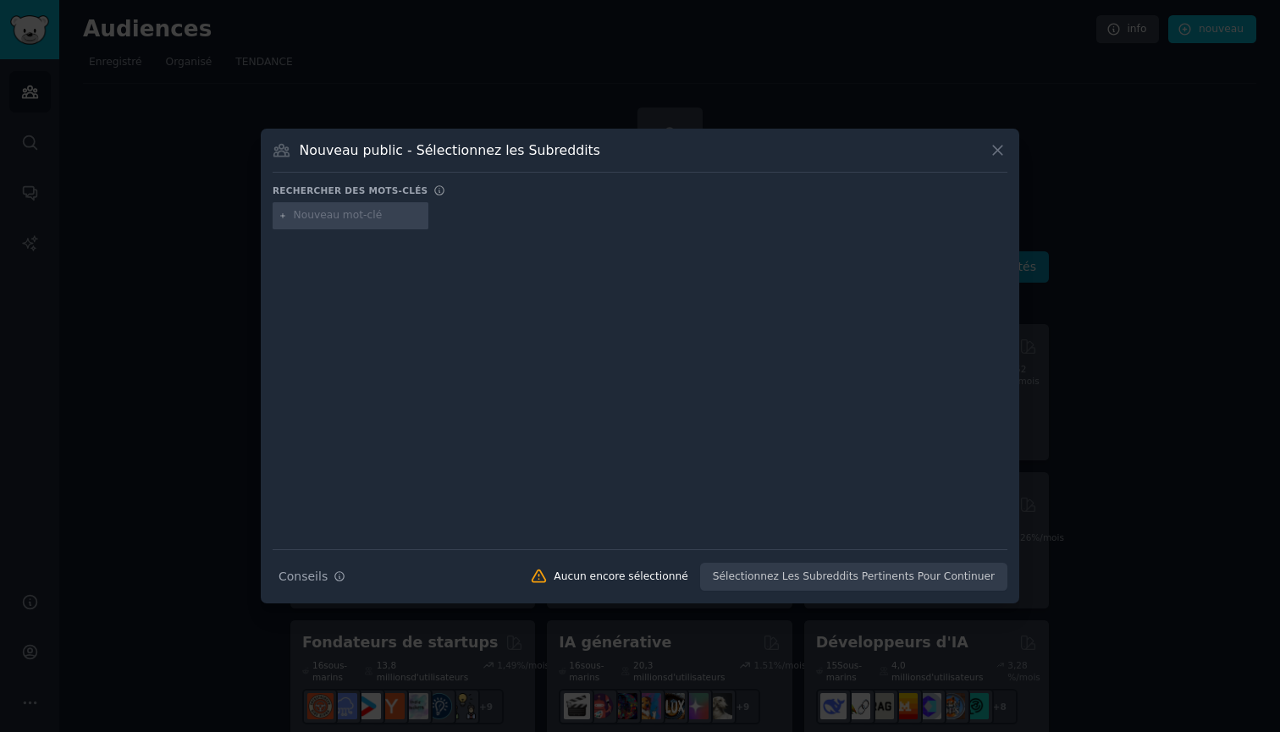
click at [305, 223] on input "text" at bounding box center [358, 215] width 129 height 15
paste input "manage small business"
type input "manage small business"
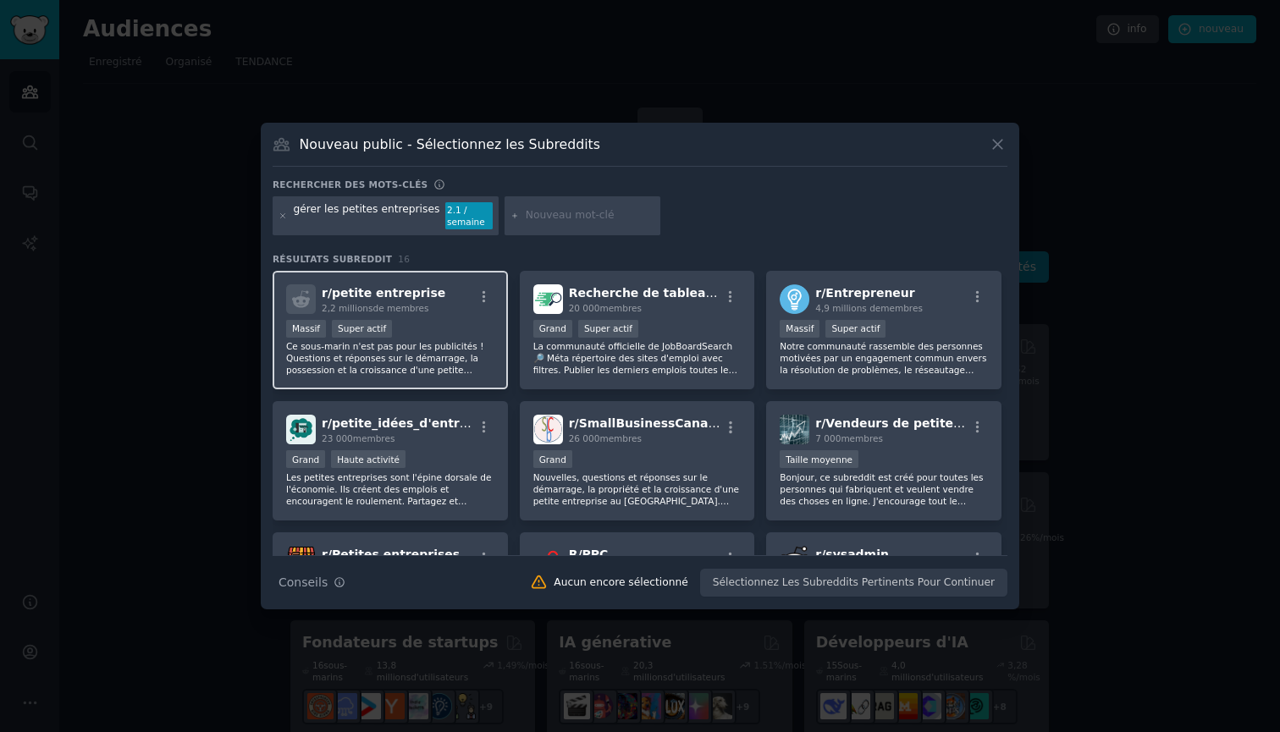
click at [445, 300] on div "r/ petite entreprise 2,2 millions de membres" at bounding box center [390, 299] width 208 height 30
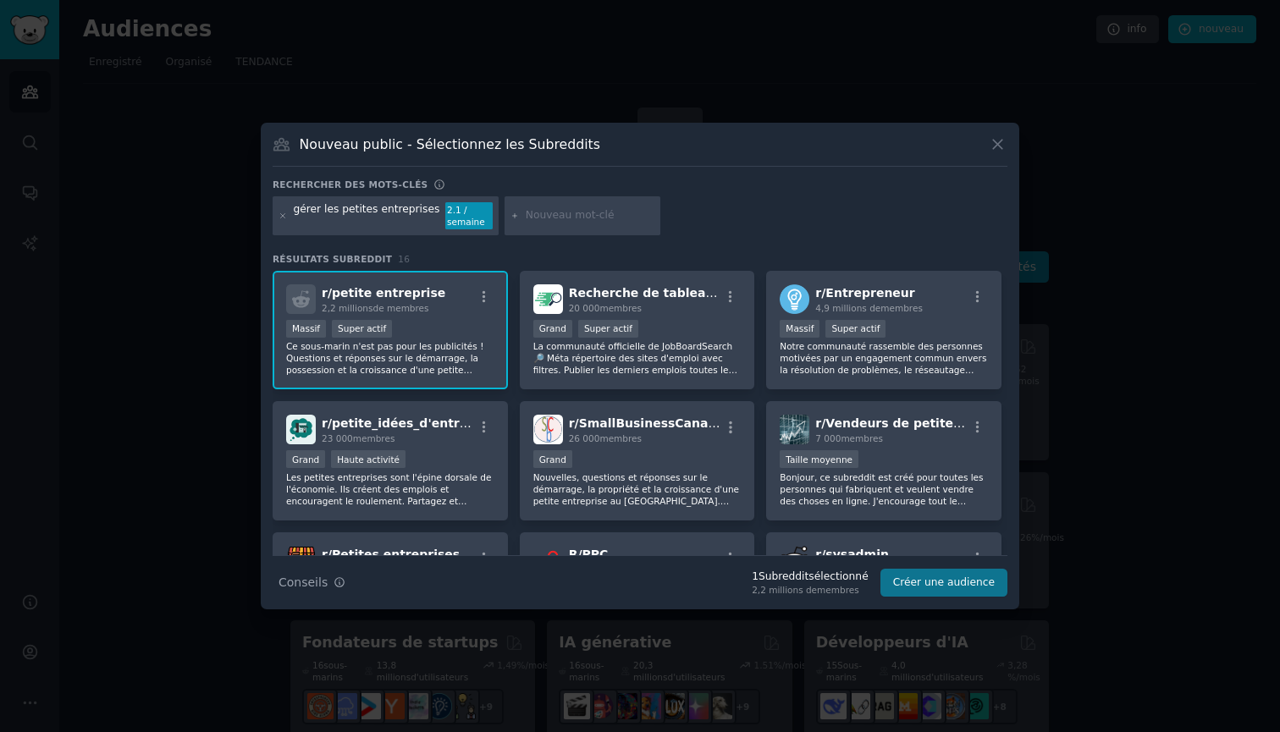
click at [971, 585] on button "Créer une audience" at bounding box center [943, 583] width 127 height 29
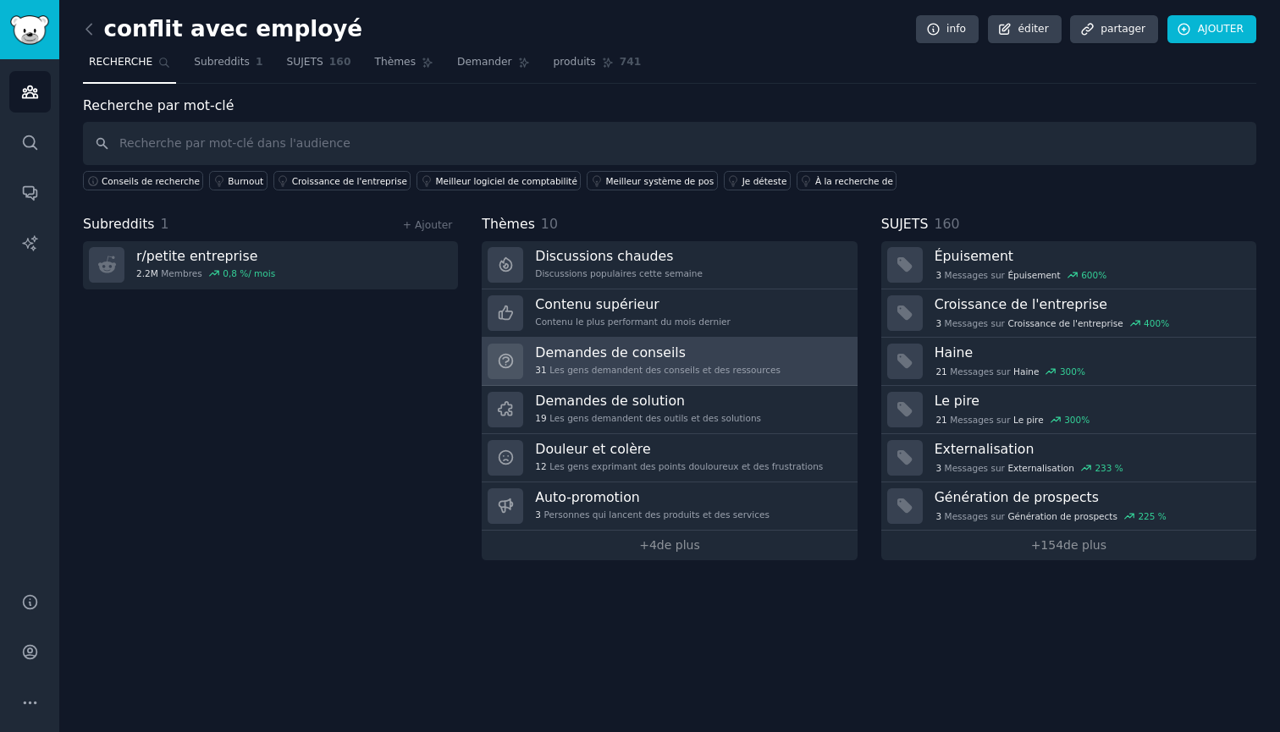
click at [718, 364] on div "31 Les gens demandent des conseils et des ressources" at bounding box center [657, 370] width 245 height 12
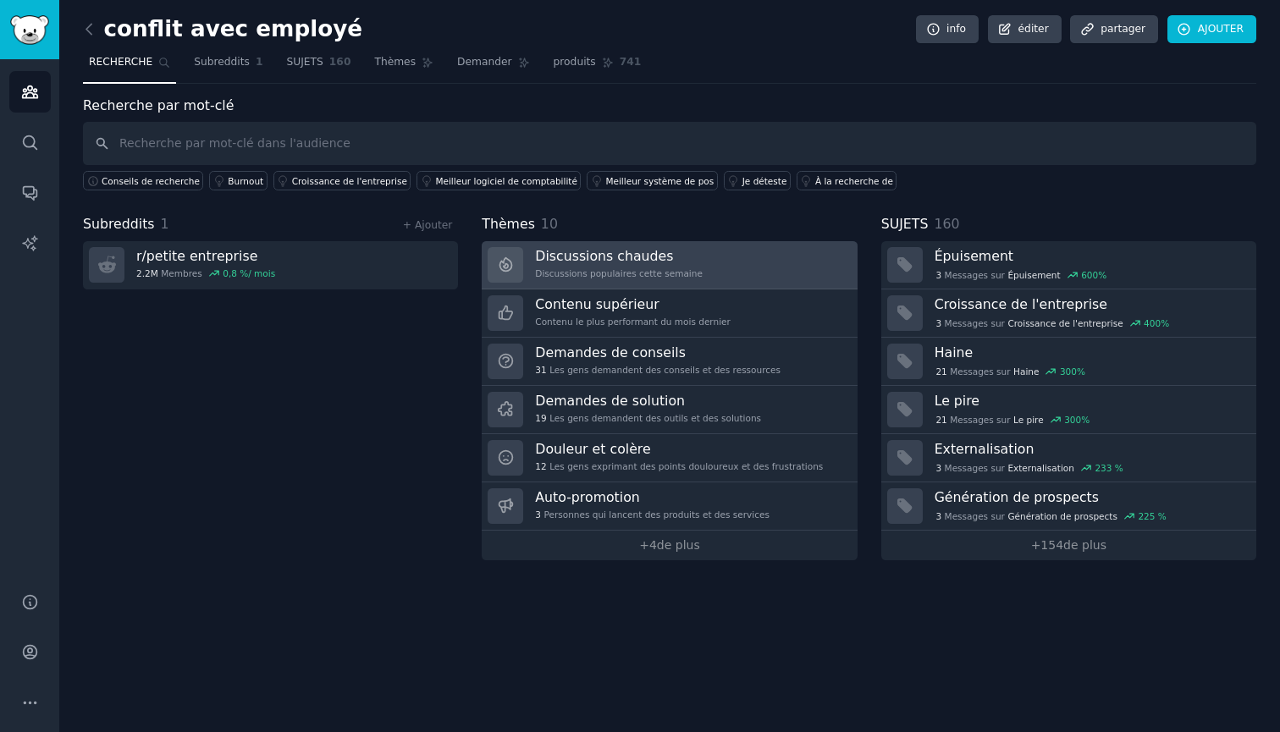
click at [537, 257] on h3 "Discussions chaudes" at bounding box center [619, 256] width 168 height 18
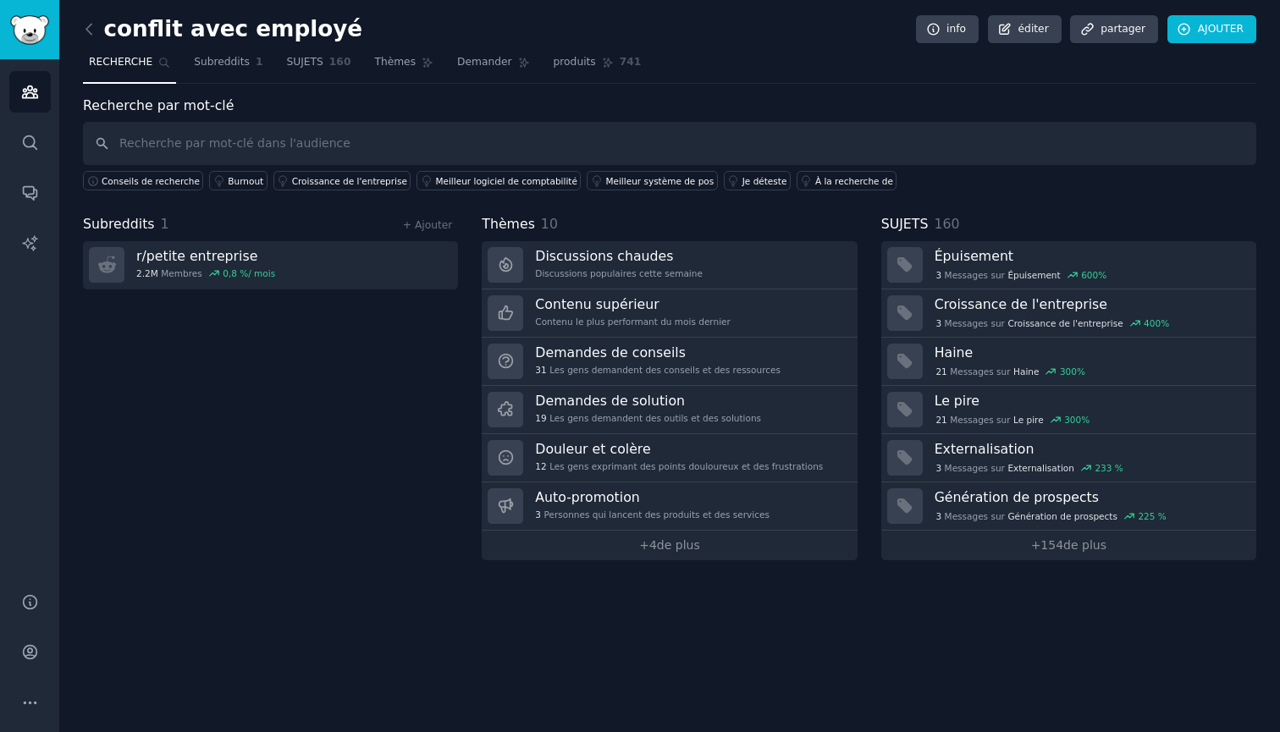
click at [204, 138] on input "text" at bounding box center [669, 143] width 1173 height 43
type input "management"
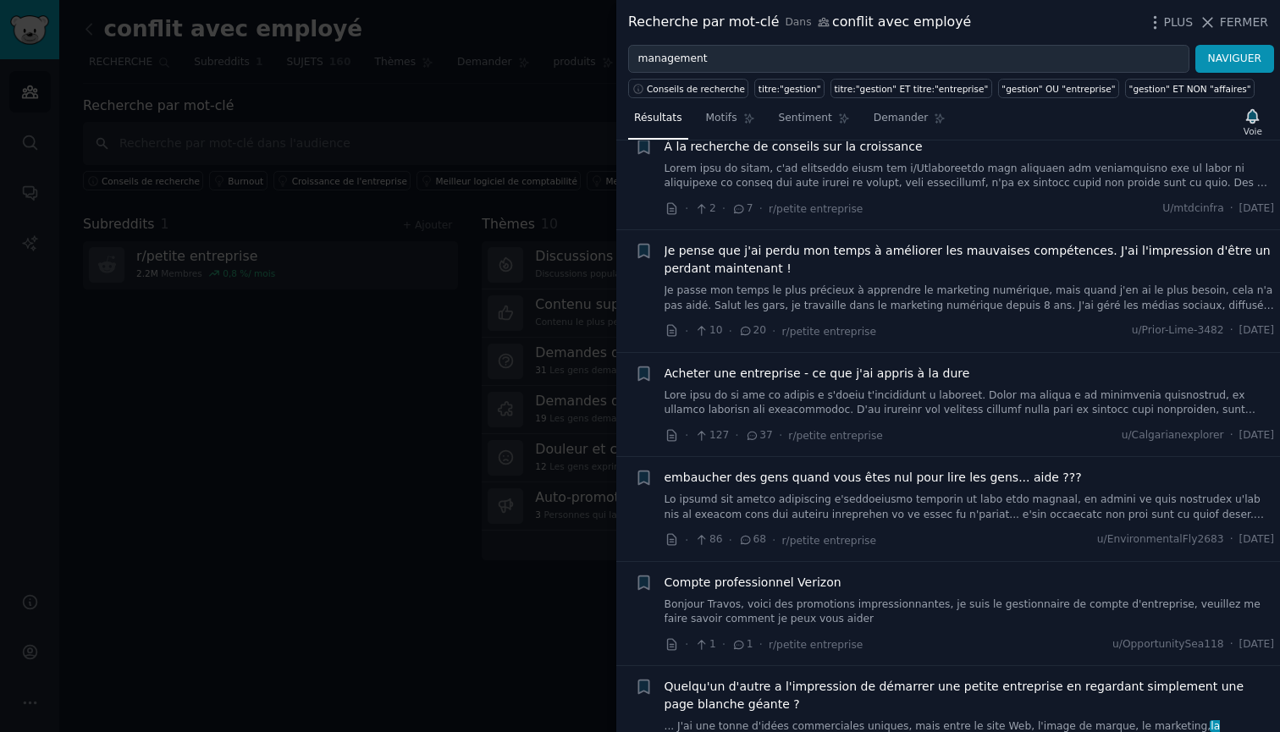
scroll to position [942, 0]
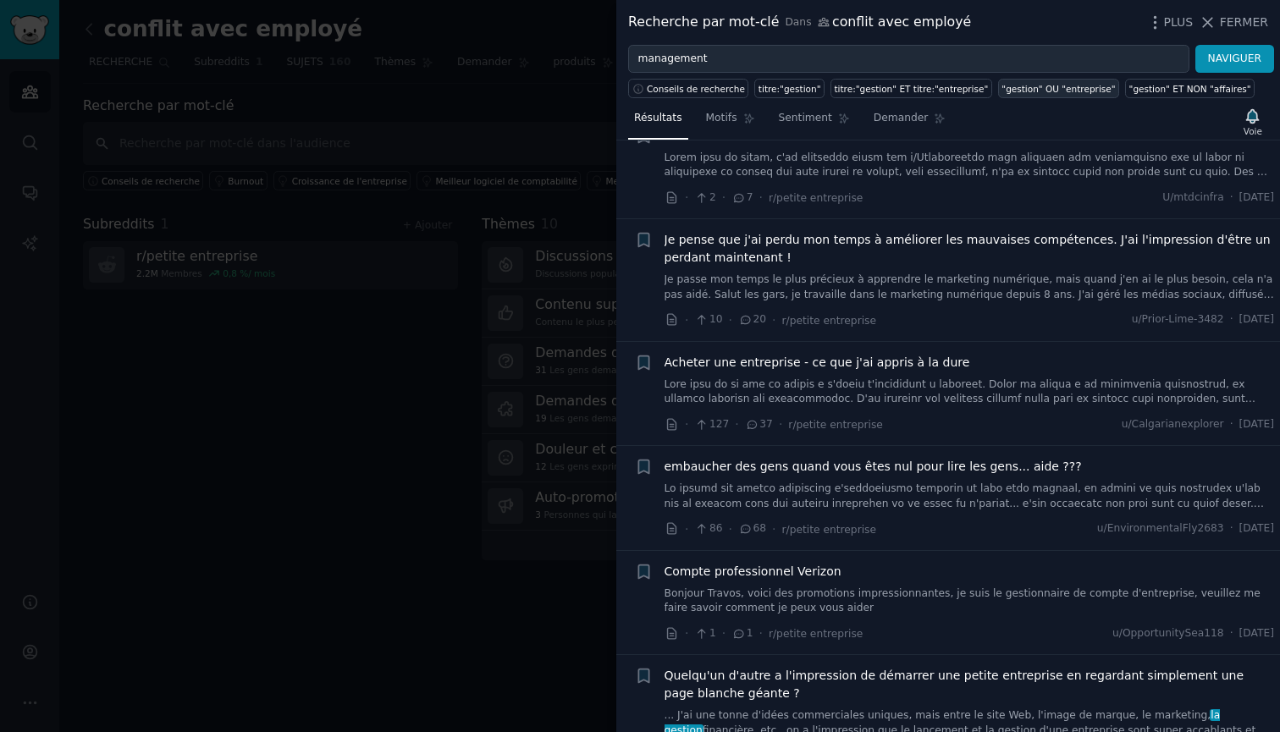
click at [1045, 79] on link ""gestion" OU "entreprise"" at bounding box center [1058, 88] width 121 height 19
type input ""management" OR "business""
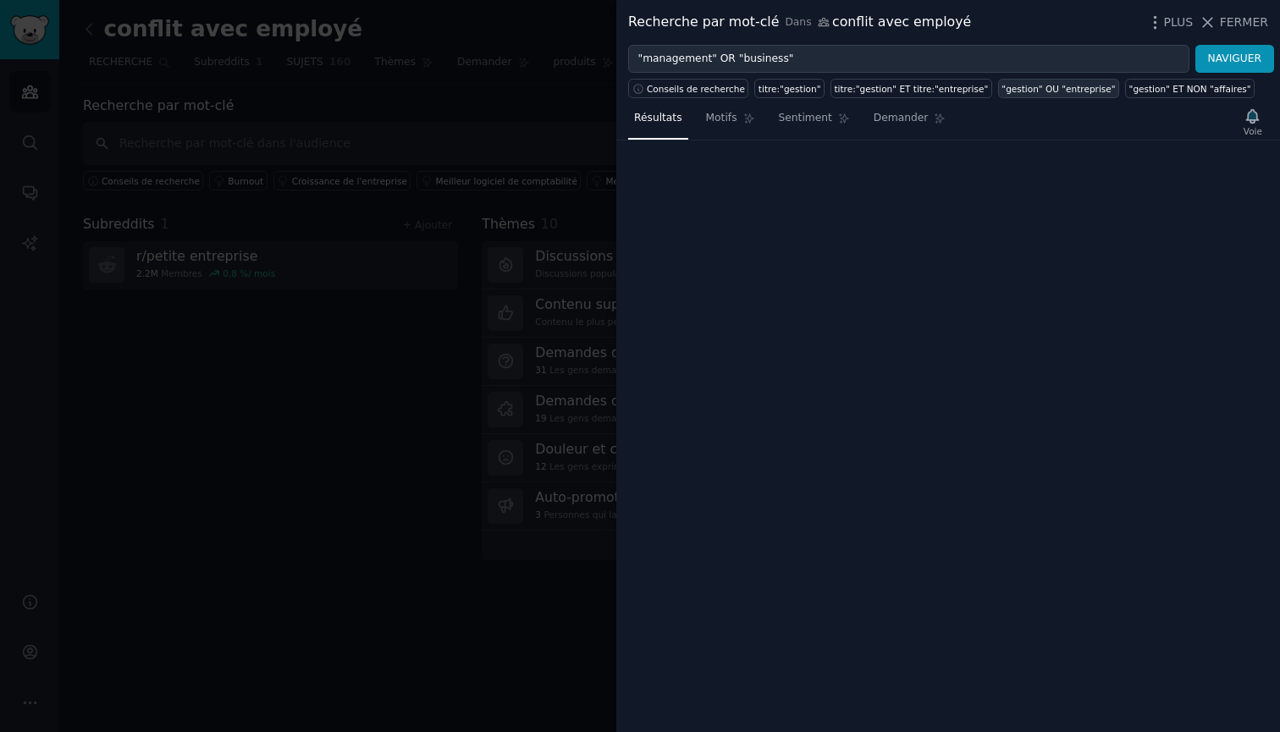
click at [1045, 79] on link ""gestion" OU "entreprise"" at bounding box center [1058, 88] width 121 height 19
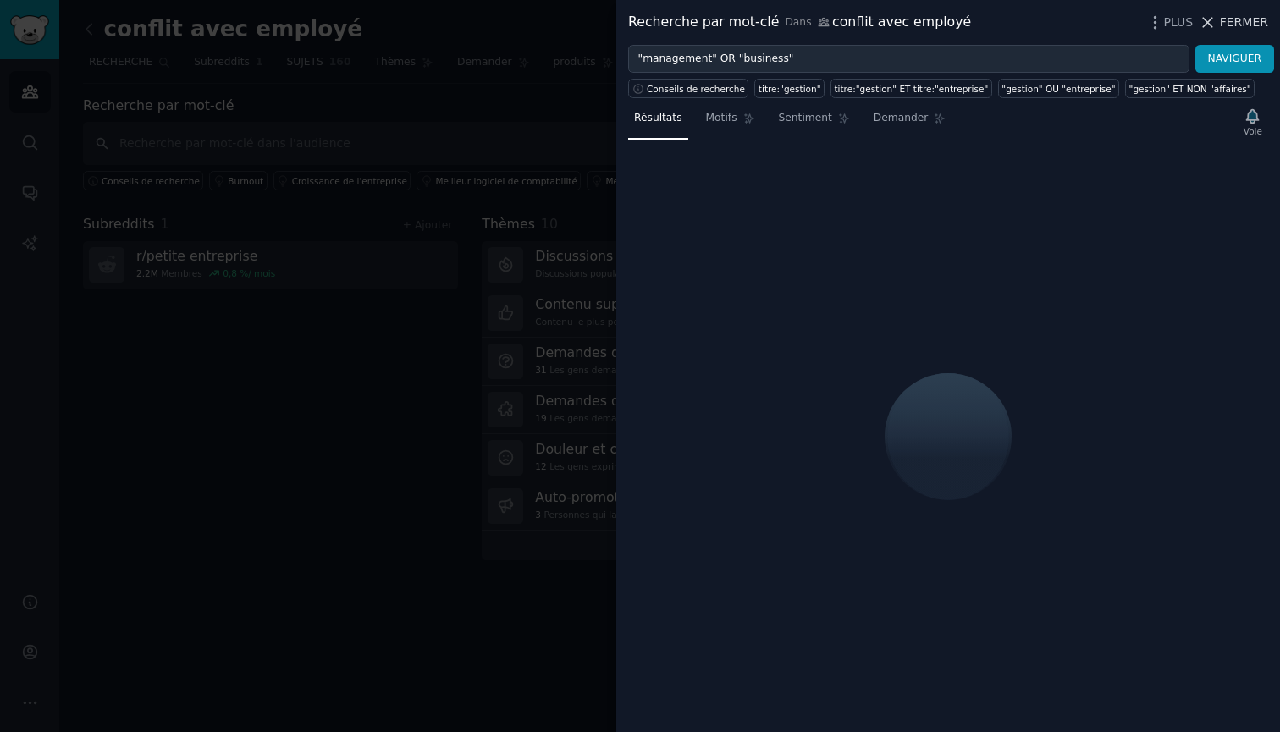
click at [1216, 19] on icon at bounding box center [1207, 23] width 18 height 18
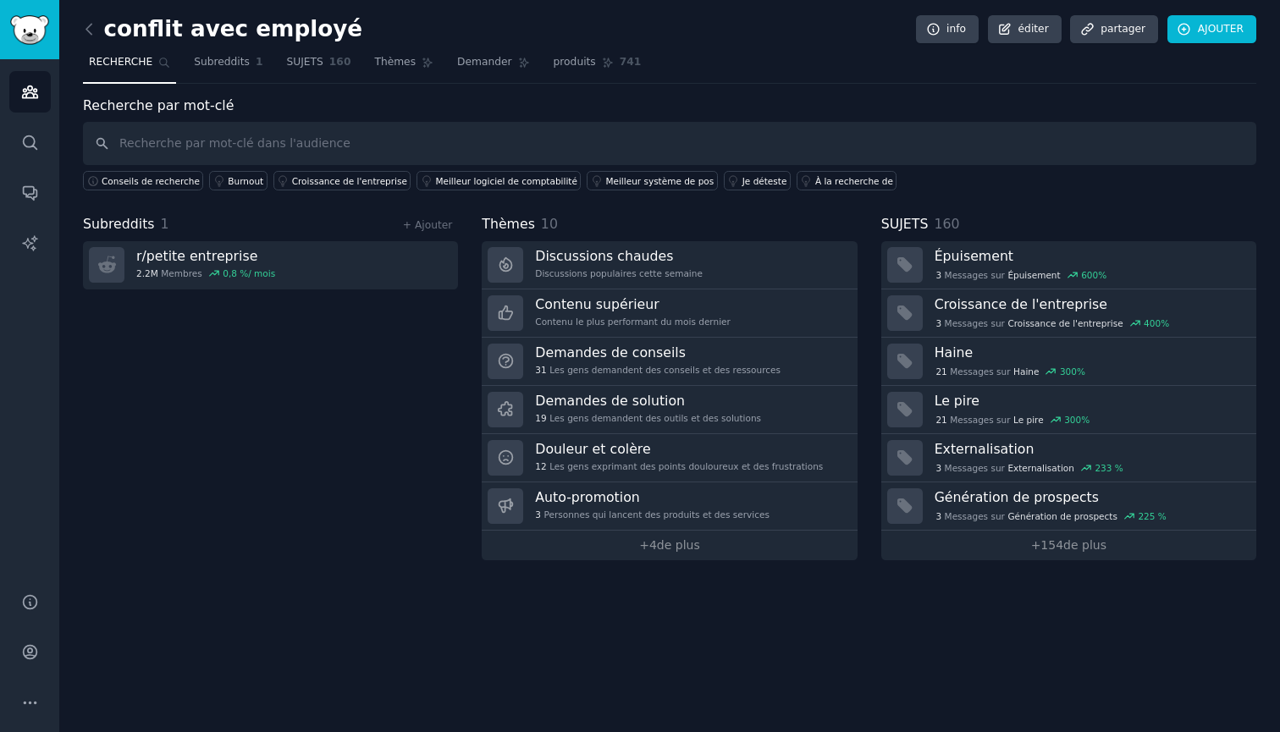
click at [133, 62] on span "RECHERCHE" at bounding box center [120, 62] width 63 height 15
click at [176, 158] on input "text" at bounding box center [669, 143] width 1173 height 43
paste input "conflict employees"
type input "conflict employees"
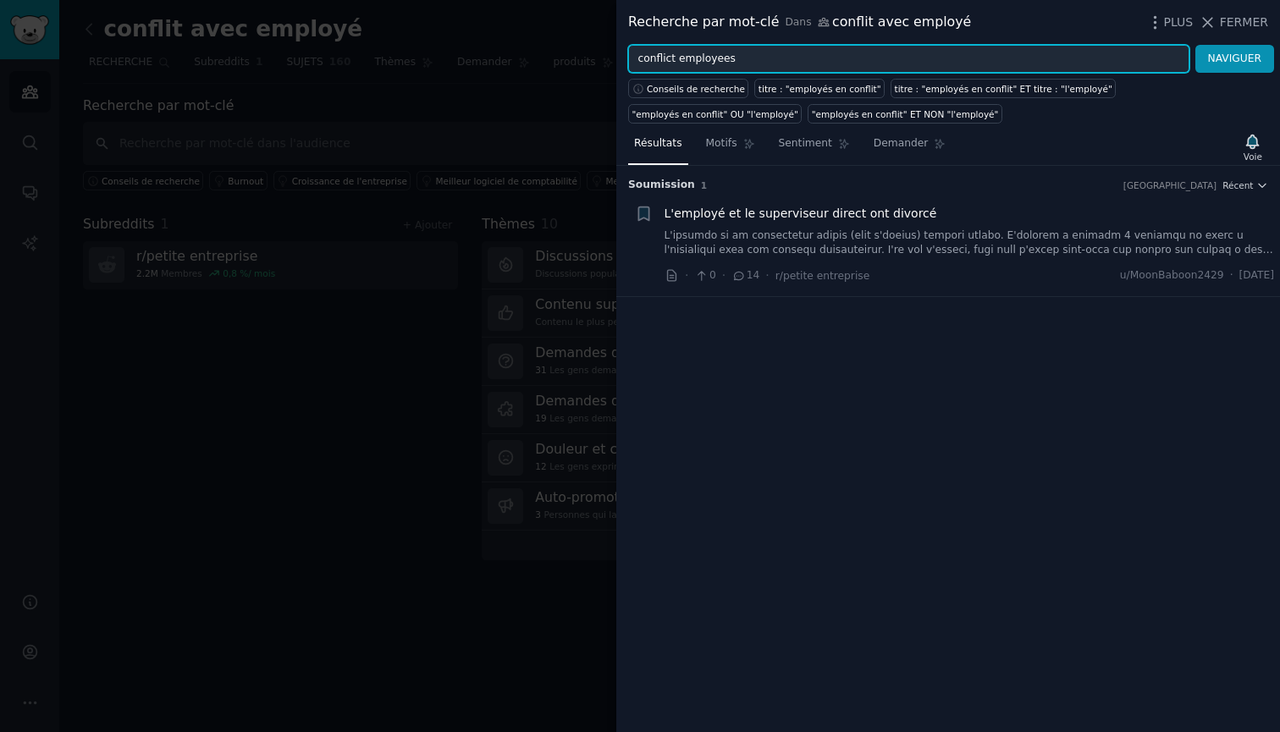
click at [692, 58] on input "conflict employees" at bounding box center [908, 59] width 561 height 29
click at [1184, 66] on input "management" at bounding box center [908, 59] width 561 height 29
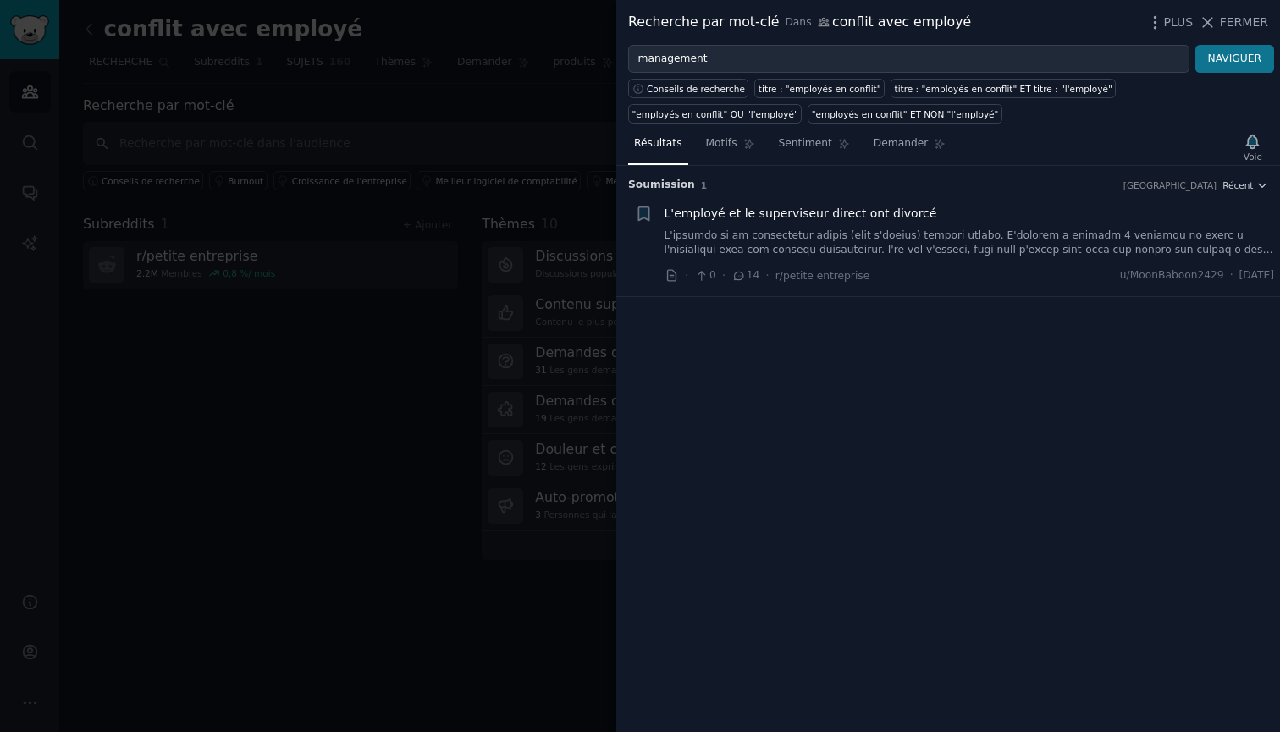
click at [1218, 60] on button "NAVIGUER" at bounding box center [1234, 59] width 79 height 29
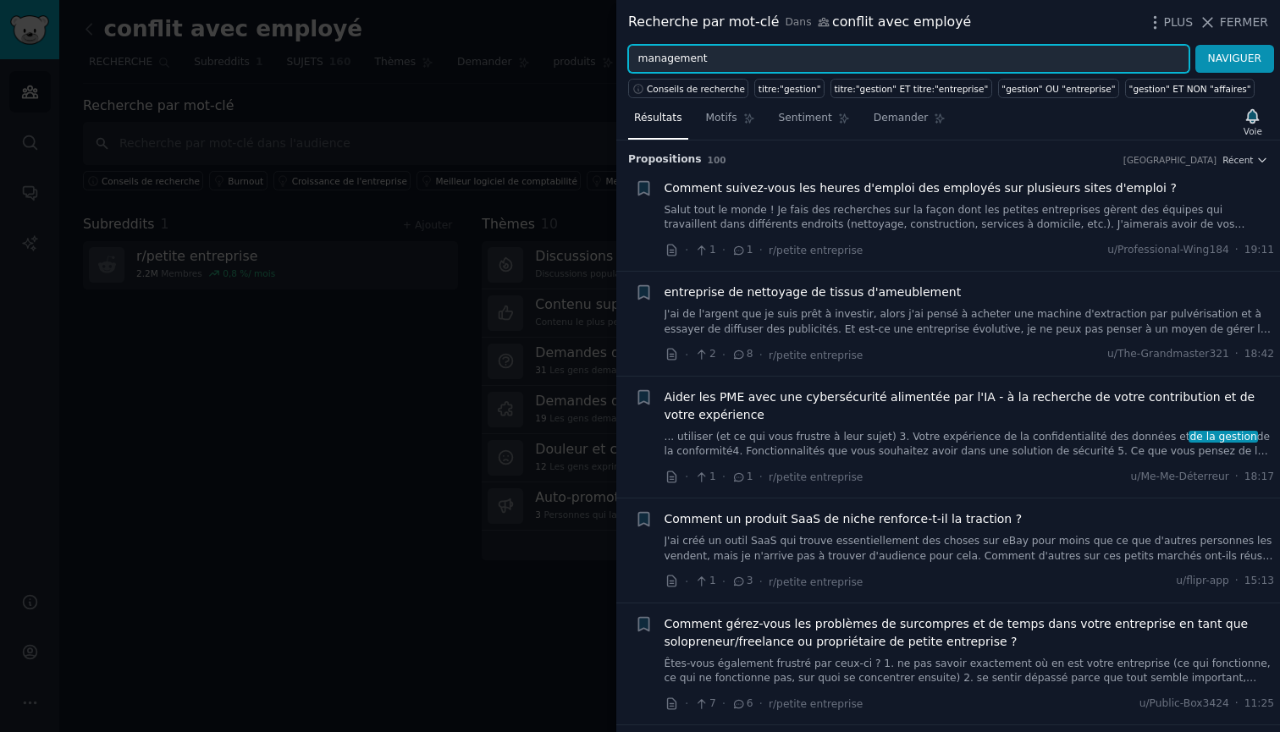
click at [691, 48] on input "management" at bounding box center [908, 59] width 561 height 29
click at [1234, 58] on button "NAVIGUER" at bounding box center [1234, 59] width 79 height 29
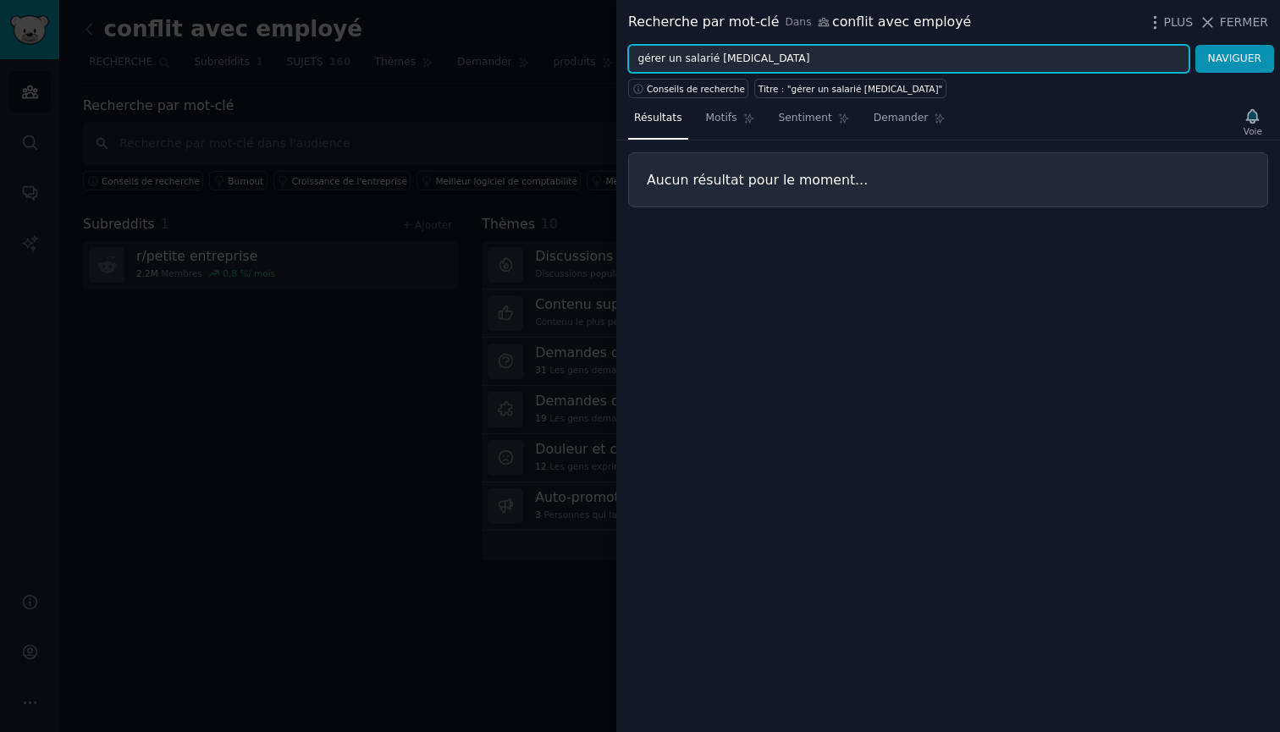
click at [1234, 58] on button "NAVIGUER" at bounding box center [1234, 59] width 79 height 29
type input "gérer un salarié difficil"
click at [1234, 58] on button "NAVIGUER" at bounding box center [1234, 59] width 79 height 29
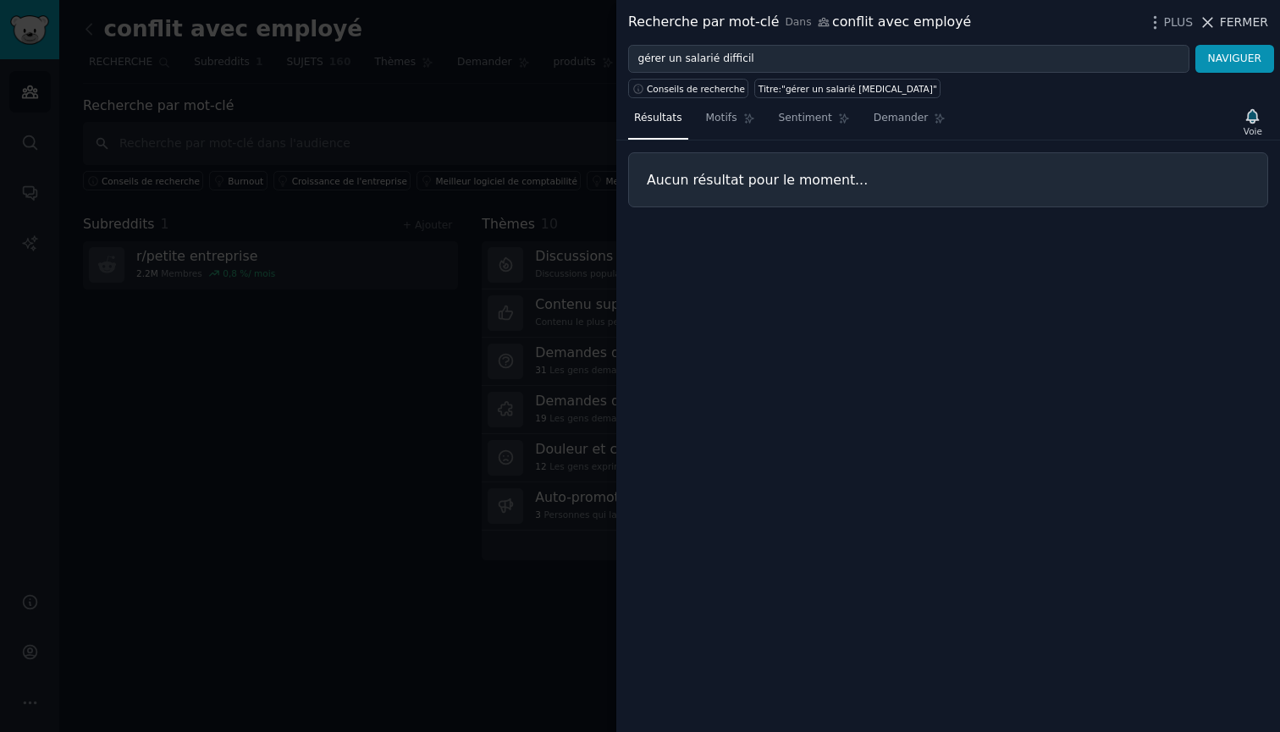
click at [1202, 22] on icon at bounding box center [1207, 23] width 18 height 18
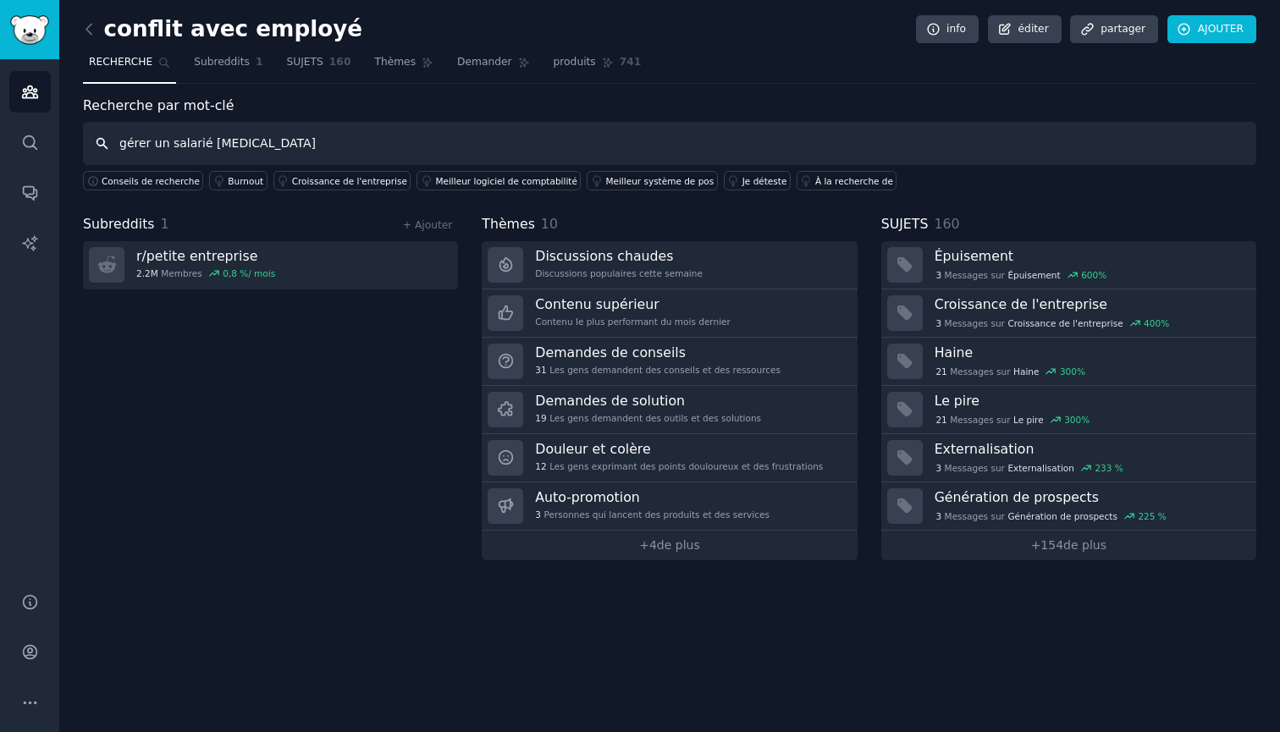
type input "gérer un salarié difficile"
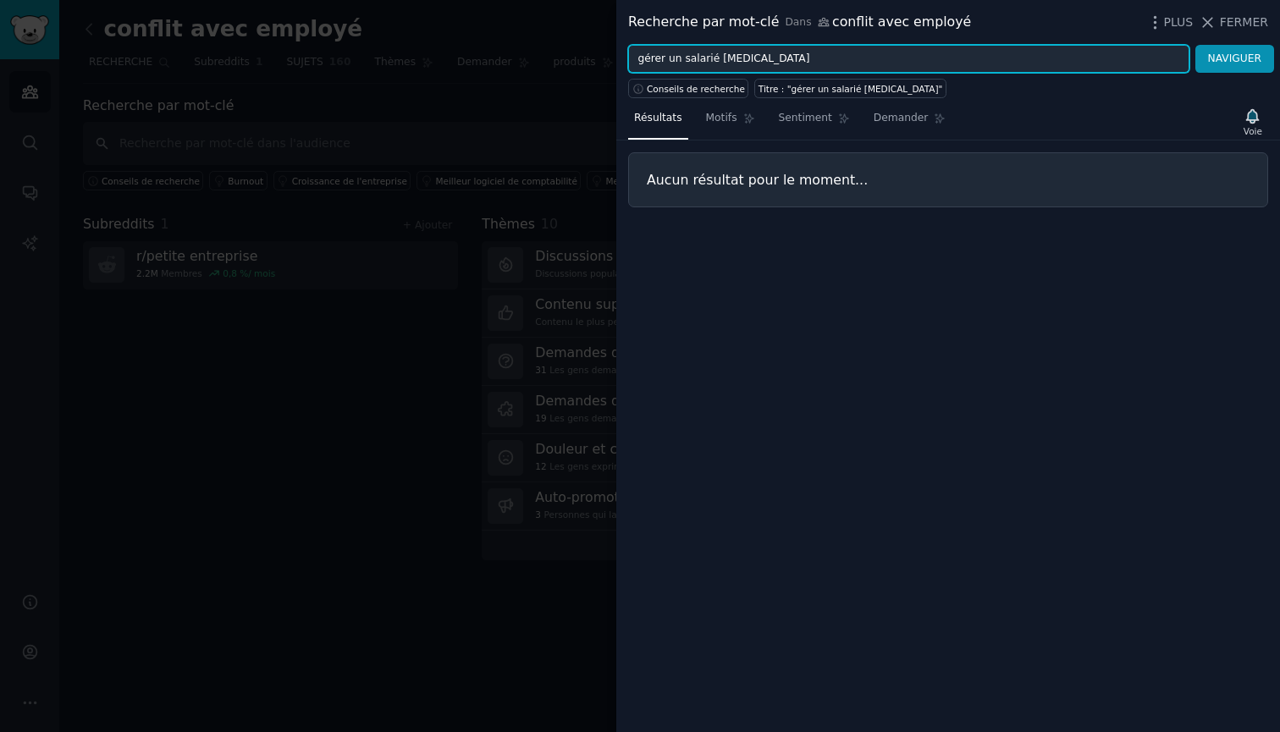
click at [703, 53] on input "gérer un salarié difficile" at bounding box center [908, 59] width 561 height 29
type input "gérer un salarié difficile"
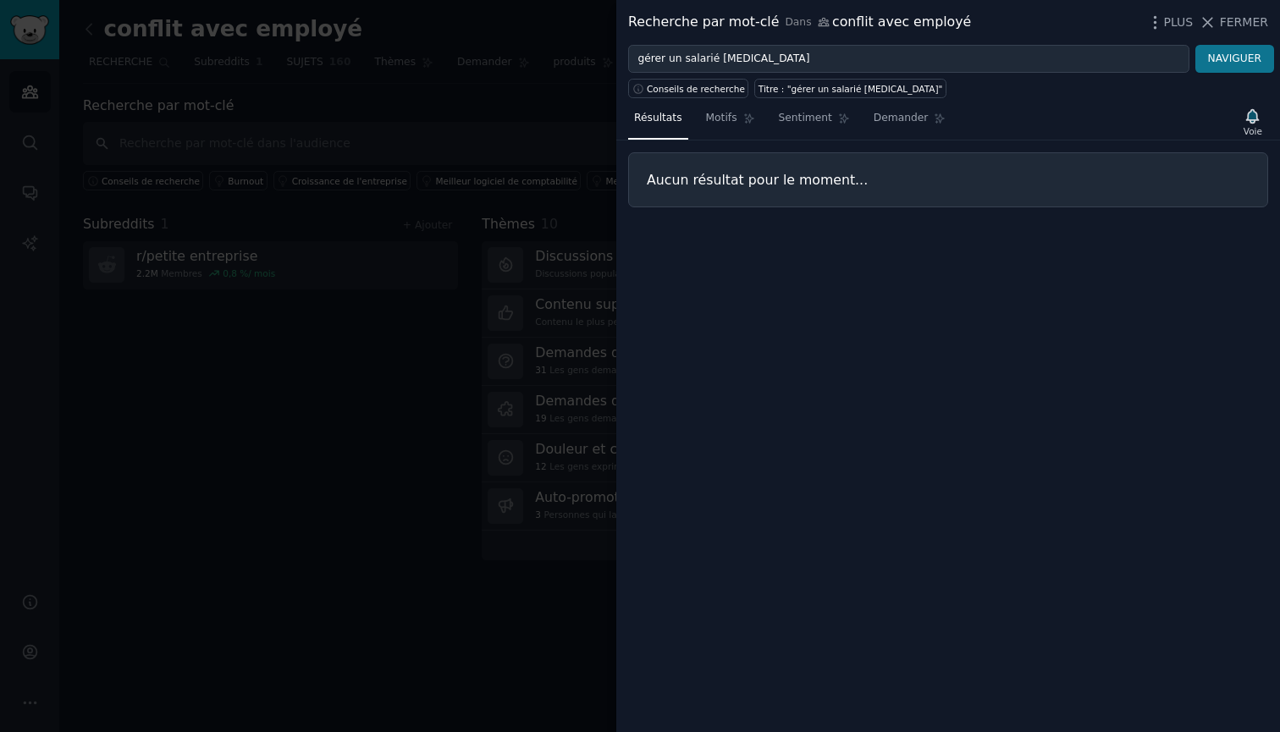
click at [1220, 66] on button "NAVIGUER" at bounding box center [1234, 59] width 79 height 29
